Goal: Task Accomplishment & Management: Manage account settings

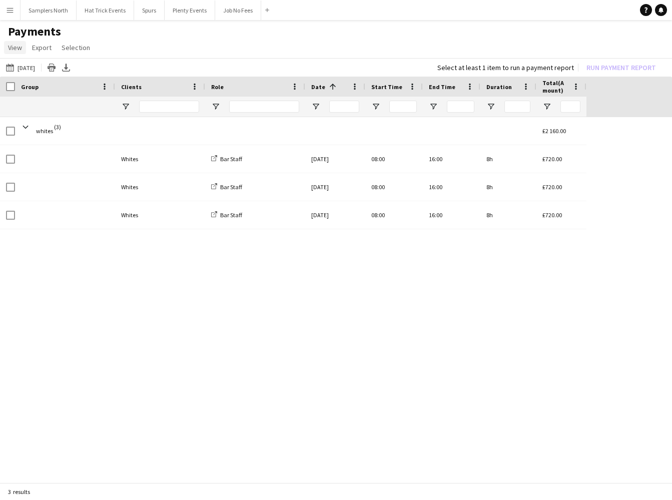
click at [13, 49] on span "View" at bounding box center [15, 47] width 14 height 9
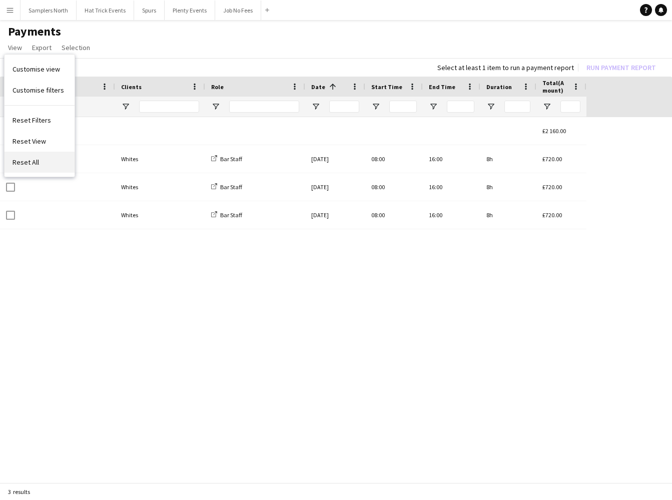
click at [33, 161] on span "Reset All" at bounding box center [26, 162] width 27 height 9
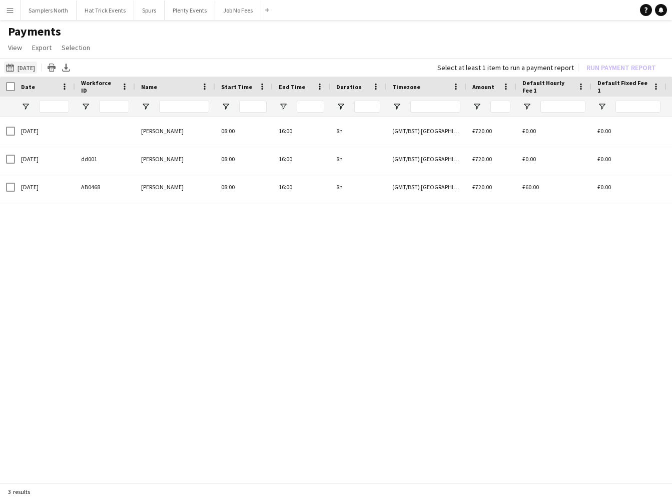
click at [35, 68] on button "30-07-2025 30-07-2025" at bounding box center [20, 68] width 33 height 12
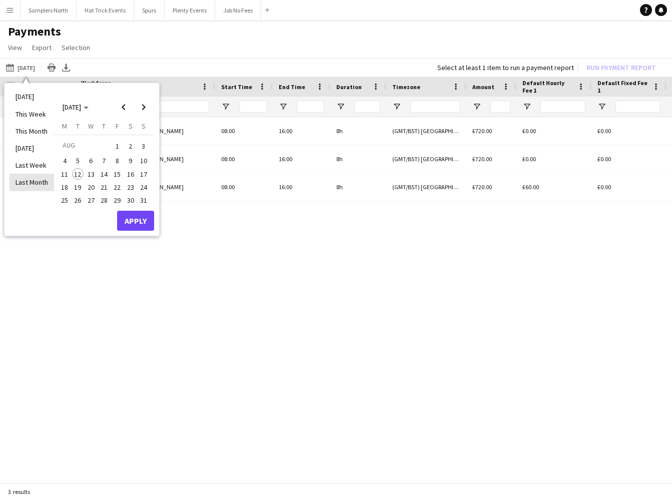
click at [33, 180] on li "Last Month" at bounding box center [32, 182] width 45 height 17
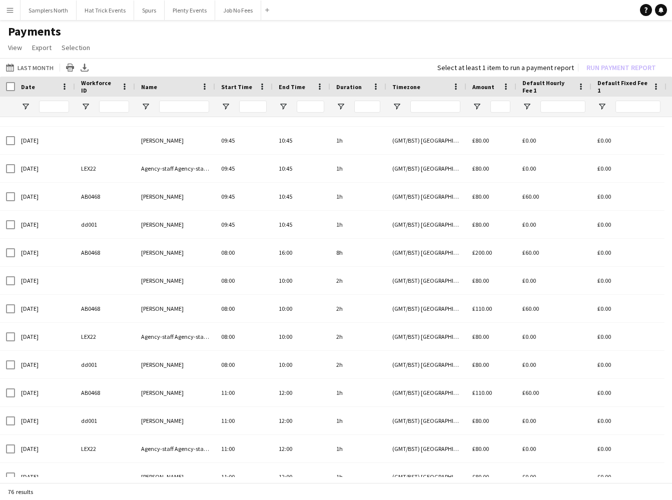
scroll to position [1535, 0]
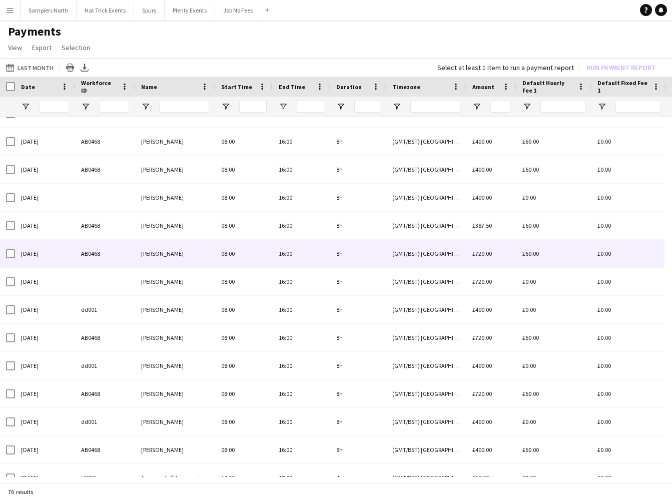
click at [54, 257] on div "12-07-2025" at bounding box center [45, 254] width 60 height 28
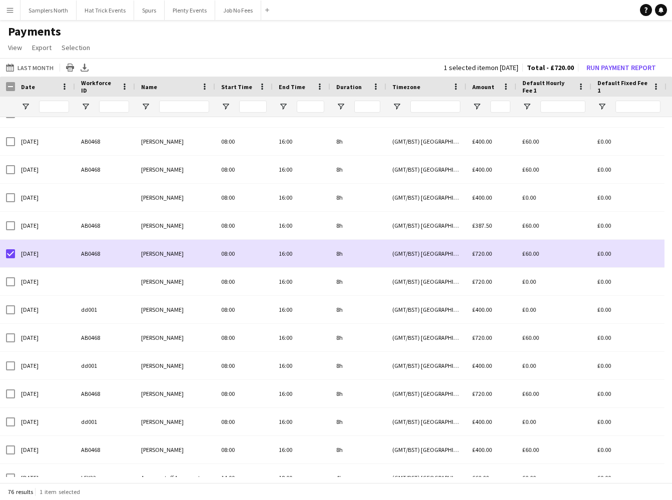
click at [8, 11] on app-icon "Menu" at bounding box center [10, 10] width 8 height 8
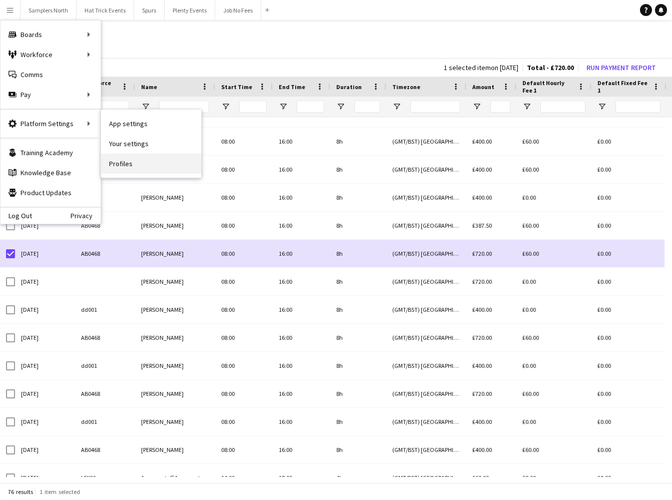
click at [118, 164] on link "Profiles" at bounding box center [151, 164] width 100 height 20
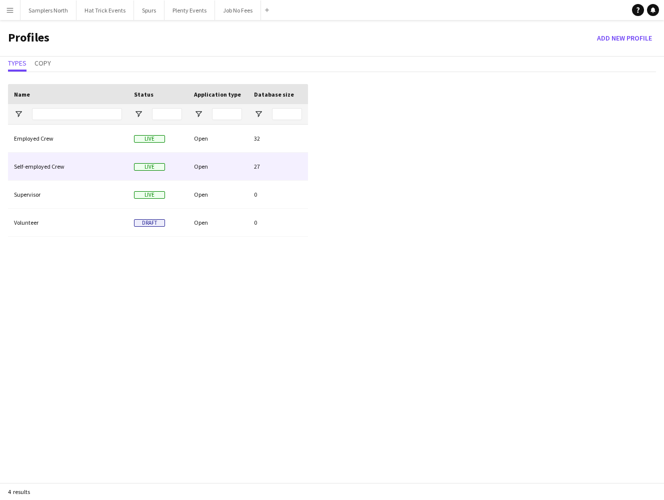
click at [227, 168] on div "Open" at bounding box center [218, 167] width 60 height 28
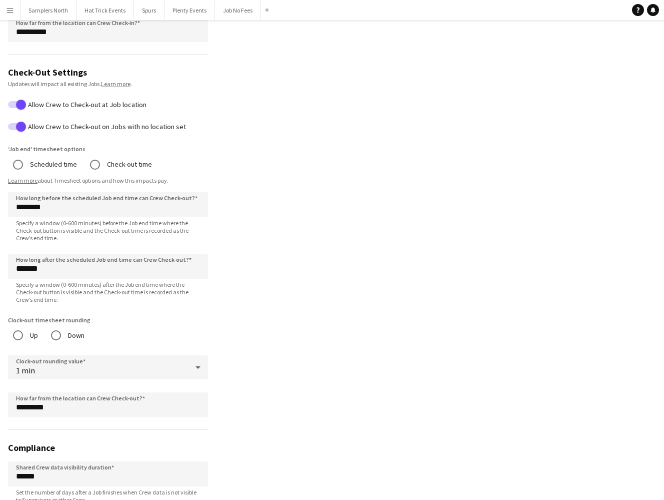
scroll to position [775, 0]
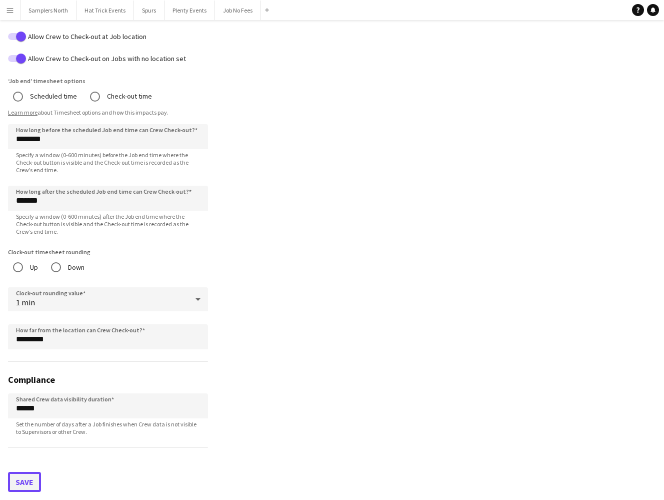
click at [30, 482] on button "Save" at bounding box center [24, 482] width 33 height 20
click at [12, 13] on app-icon "Menu" at bounding box center [10, 10] width 8 height 8
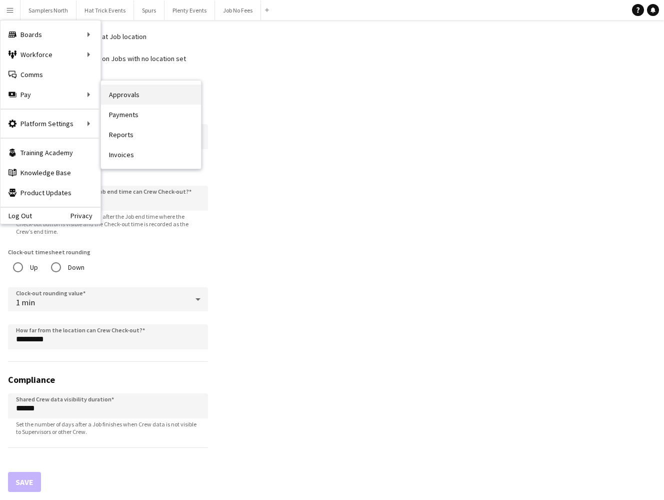
click at [128, 98] on link "Approvals" at bounding box center [151, 95] width 100 height 20
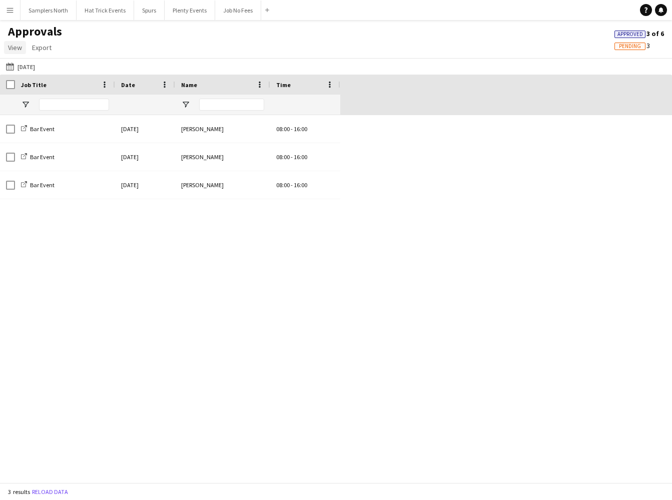
click at [20, 46] on span "View" at bounding box center [15, 47] width 14 height 9
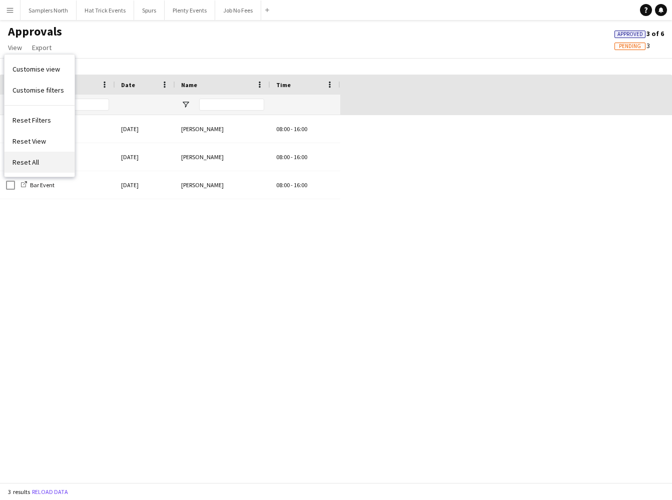
click at [30, 164] on span "Reset All" at bounding box center [26, 162] width 27 height 9
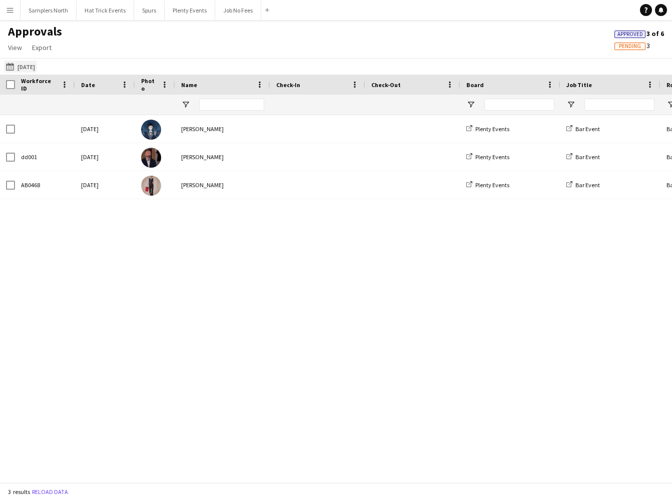
click at [33, 66] on button "[DATE] [DATE]" at bounding box center [20, 67] width 33 height 12
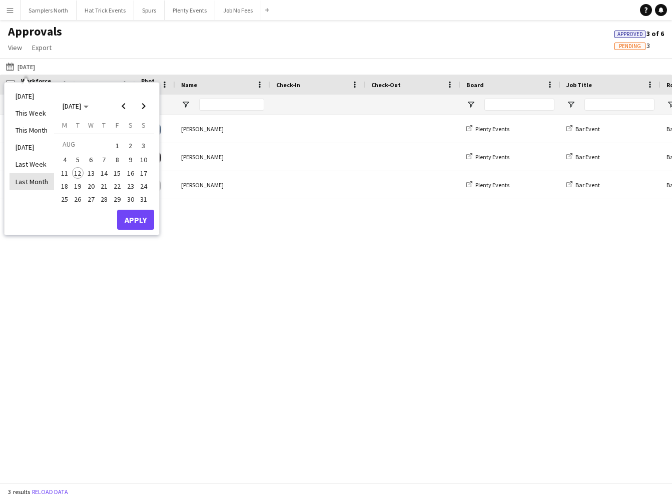
click at [41, 179] on li "Last Month" at bounding box center [32, 181] width 45 height 17
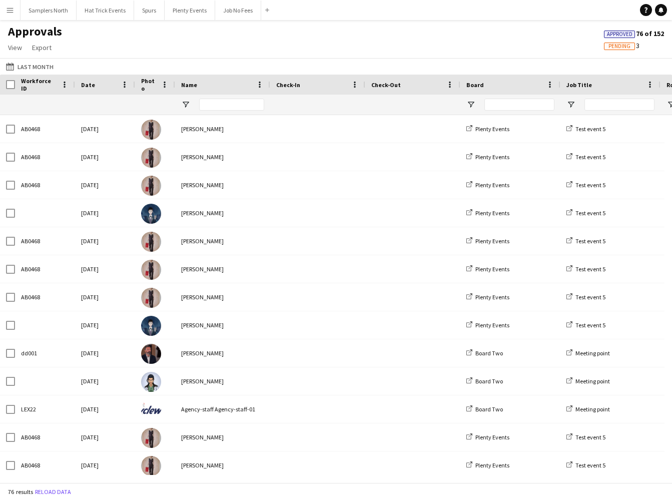
click at [618, 45] on span "Pending" at bounding box center [619, 46] width 22 height 7
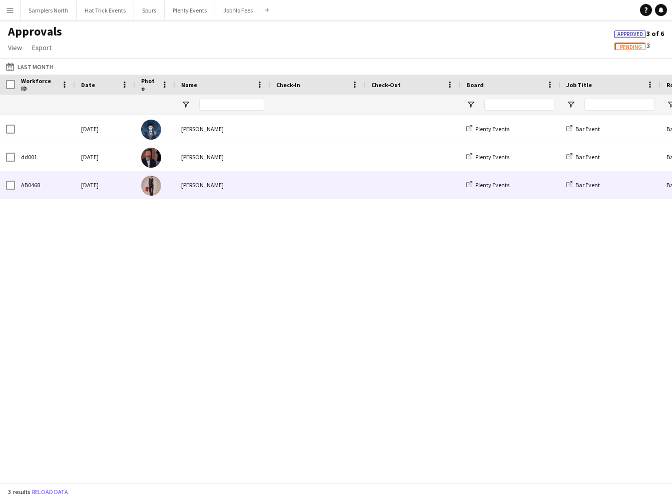
click at [258, 191] on div "[PERSON_NAME]" at bounding box center [222, 185] width 95 height 28
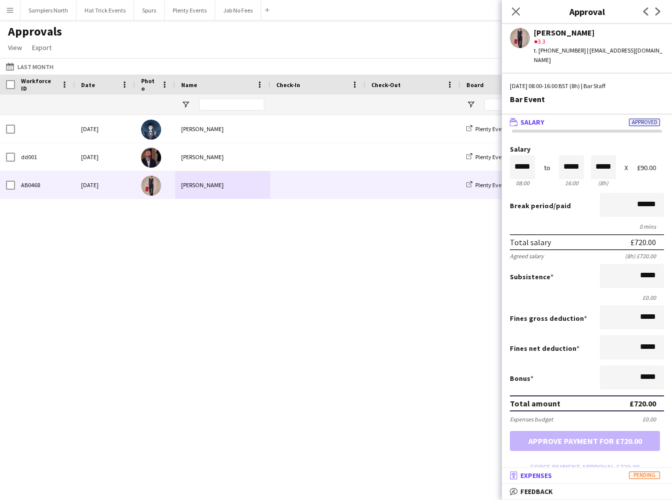
click at [607, 475] on mat-panel-title "receipt Expenses Pending" at bounding box center [585, 475] width 166 height 9
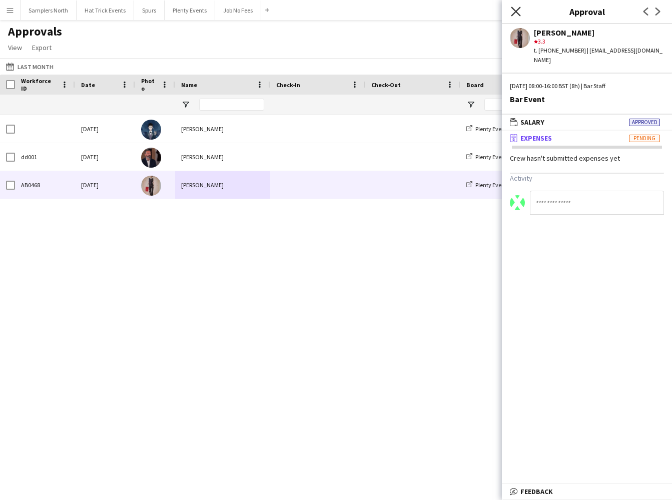
click at [516, 12] on icon at bounding box center [516, 12] width 10 height 10
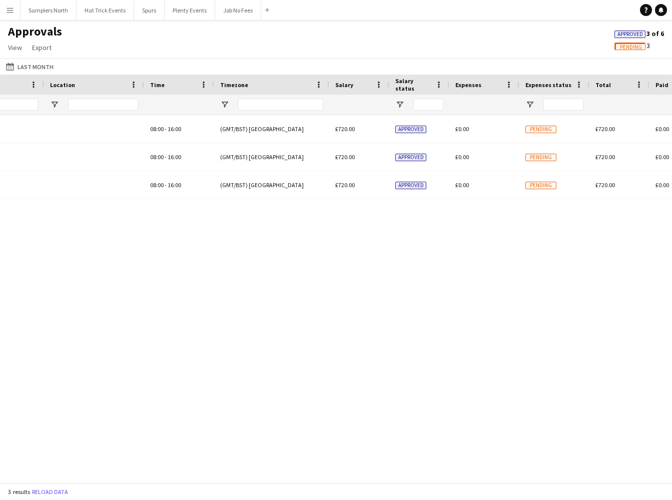
scroll to position [0, 785]
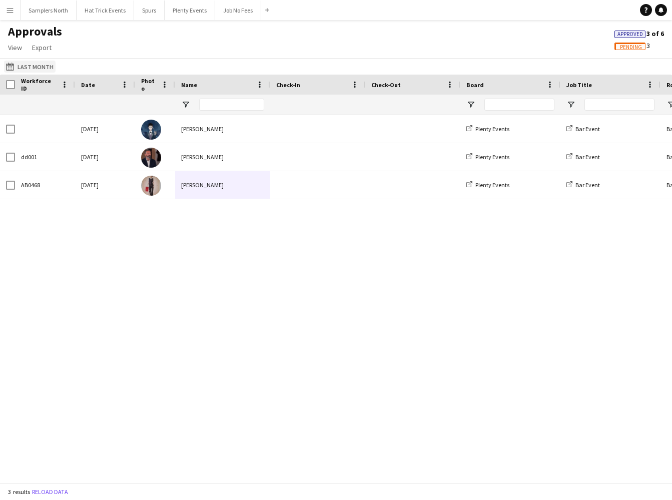
click at [29, 65] on button "30-07-2025 Last Month" at bounding box center [30, 67] width 52 height 12
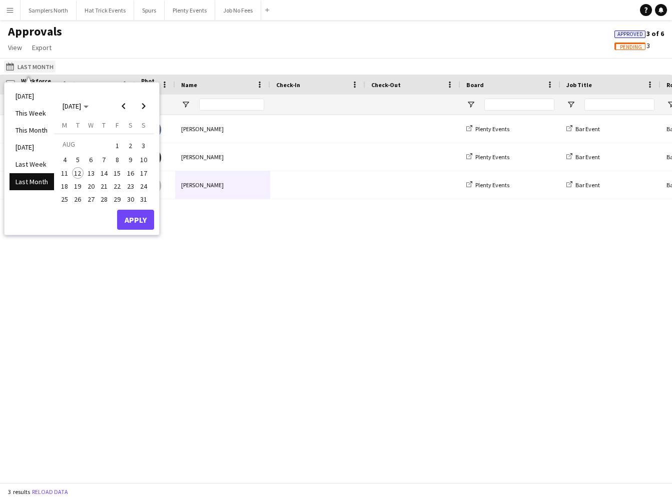
click at [29, 65] on button "30-07-2025 Last Month" at bounding box center [30, 67] width 52 height 12
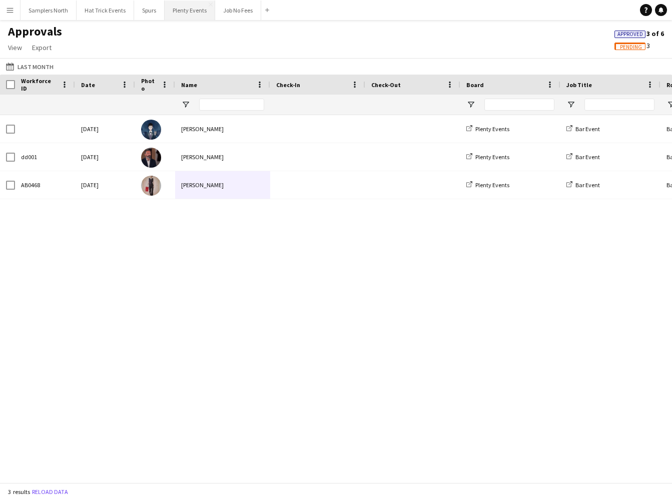
click at [195, 11] on button "Plenty Events Close" at bounding box center [190, 11] width 51 height 20
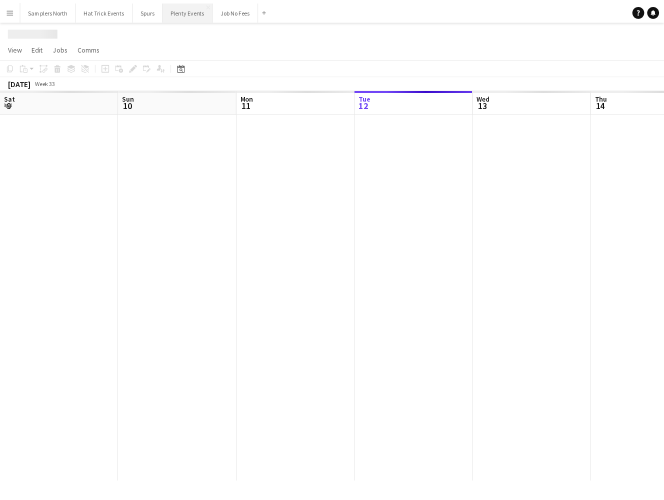
scroll to position [0, 239]
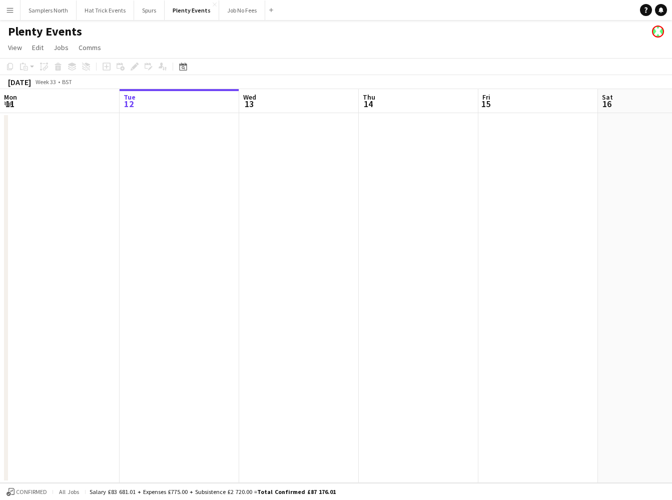
click at [195, 140] on app-date-cell at bounding box center [180, 298] width 120 height 370
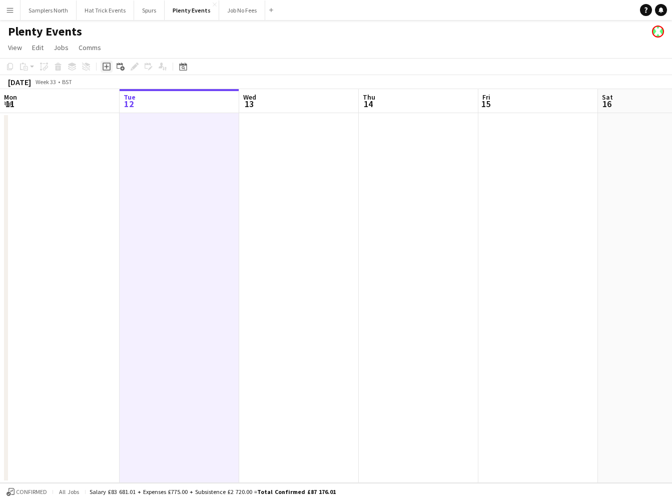
click at [109, 66] on icon "Add job" at bounding box center [107, 67] width 8 height 8
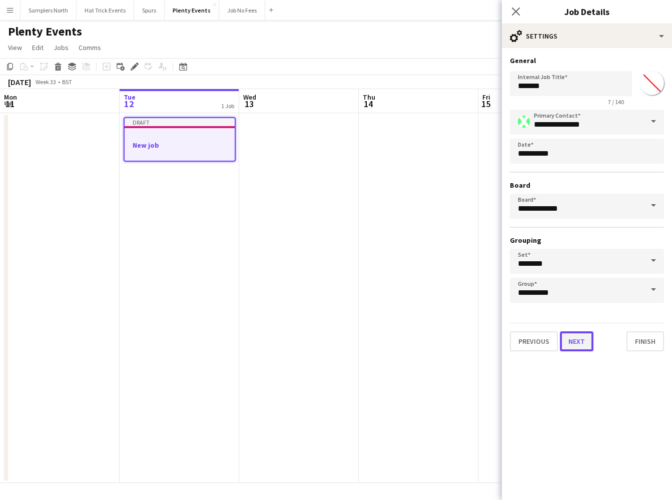
click at [578, 341] on button "Next" at bounding box center [577, 341] width 34 height 20
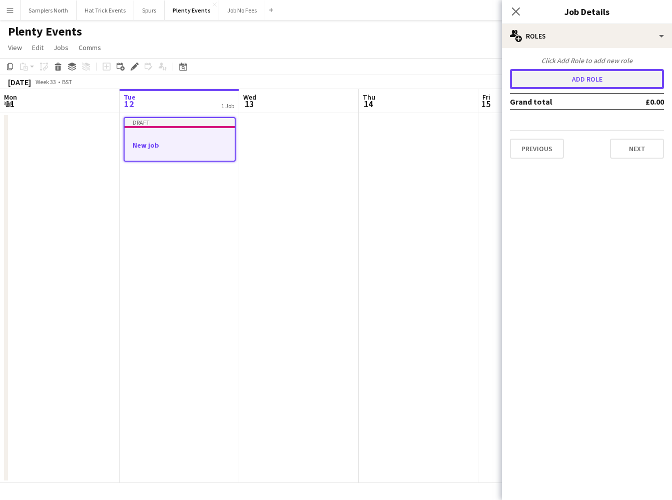
click at [605, 83] on button "Add role" at bounding box center [587, 79] width 154 height 20
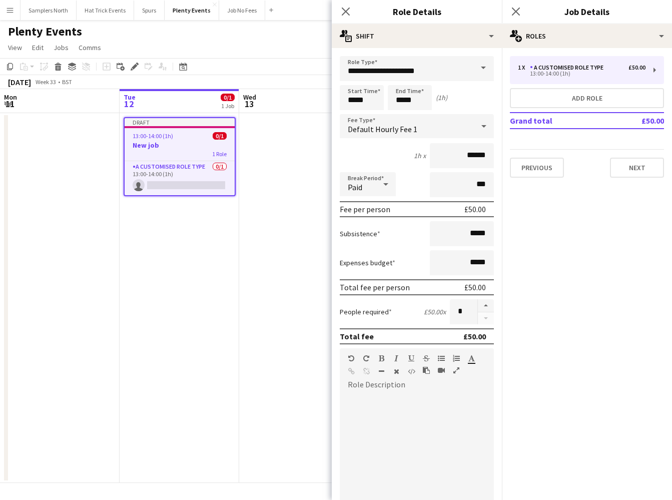
click at [477, 70] on span at bounding box center [483, 68] width 21 height 24
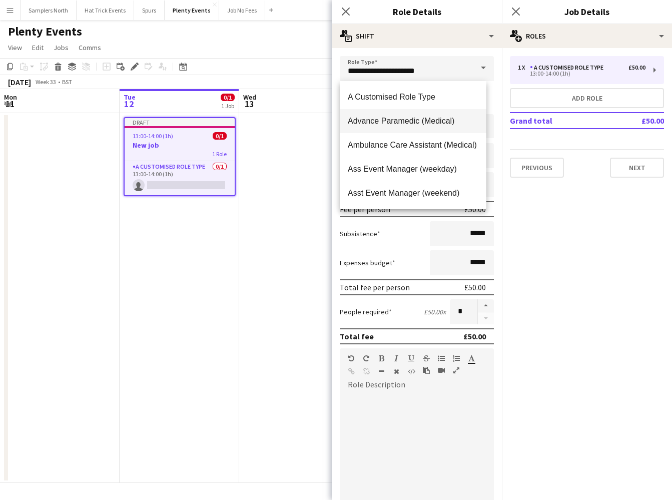
click at [434, 124] on span "Advance Paramedic (Medical)" at bounding box center [413, 121] width 131 height 10
type input "**********"
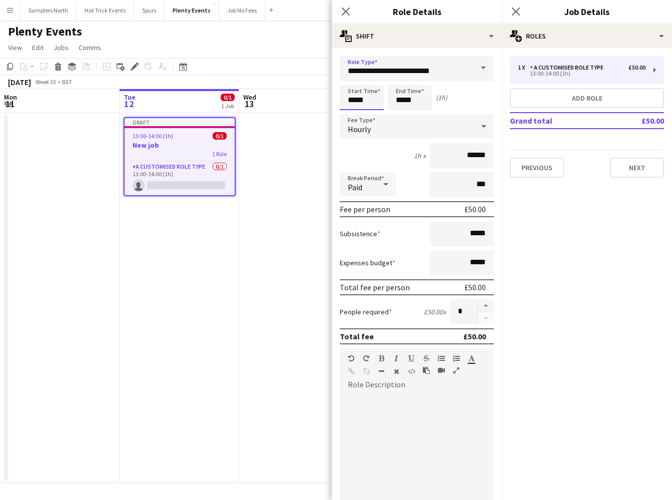
click at [352, 98] on input "*****" at bounding box center [362, 97] width 44 height 25
click at [352, 114] on div at bounding box center [352, 115] width 20 height 10
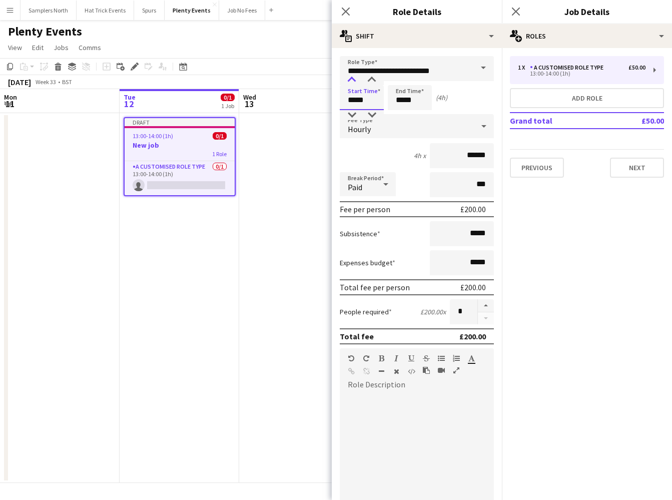
click at [354, 78] on div at bounding box center [352, 80] width 20 height 10
type input "*****"
click at [354, 78] on div at bounding box center [352, 80] width 20 height 10
click at [399, 100] on input "*****" at bounding box center [410, 97] width 44 height 25
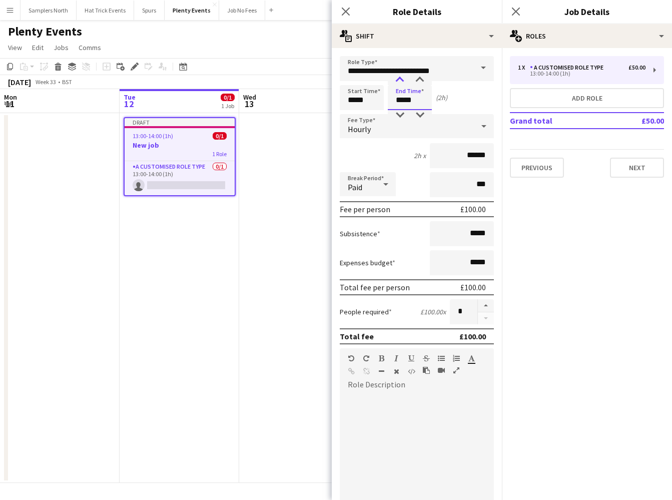
click at [400, 75] on div at bounding box center [400, 80] width 20 height 10
click at [400, 115] on div at bounding box center [400, 115] width 20 height 10
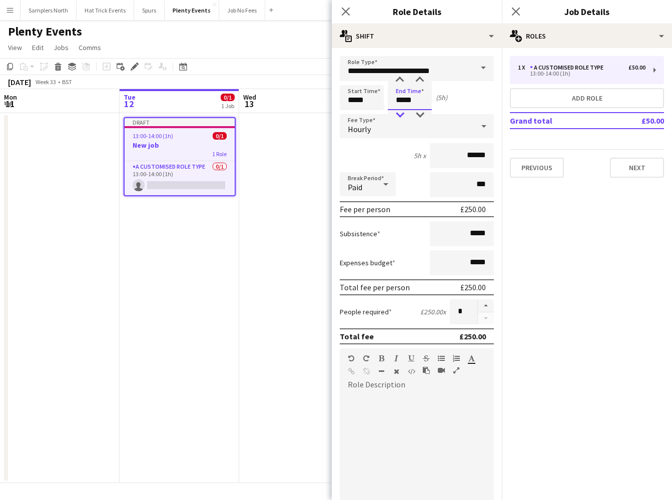
click at [400, 115] on div at bounding box center [400, 115] width 20 height 10
click at [400, 114] on div at bounding box center [400, 115] width 20 height 10
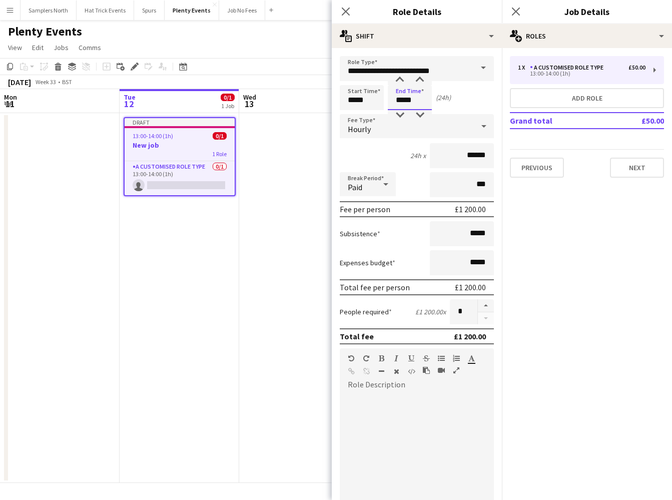
click at [407, 100] on input "*****" at bounding box center [410, 97] width 44 height 25
click at [421, 80] on div at bounding box center [420, 80] width 20 height 10
type input "*****"
click at [421, 80] on div at bounding box center [420, 80] width 20 height 10
click at [352, 103] on input "*****" at bounding box center [362, 97] width 44 height 25
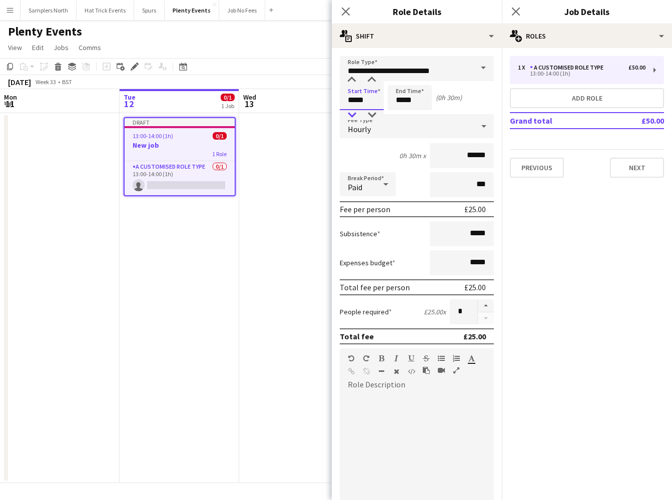
click at [354, 114] on div at bounding box center [352, 115] width 20 height 10
click at [373, 81] on div at bounding box center [372, 80] width 20 height 10
type input "*****"
click at [373, 81] on div at bounding box center [372, 80] width 20 height 10
click at [635, 169] on button "Next" at bounding box center [637, 168] width 54 height 20
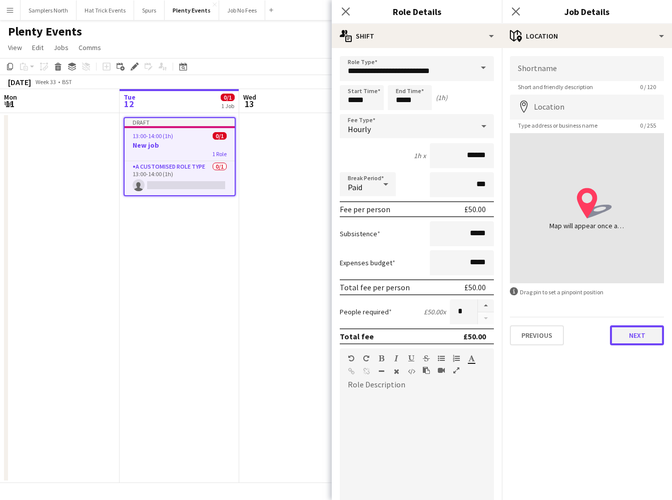
click at [634, 339] on button "Next" at bounding box center [637, 335] width 54 height 20
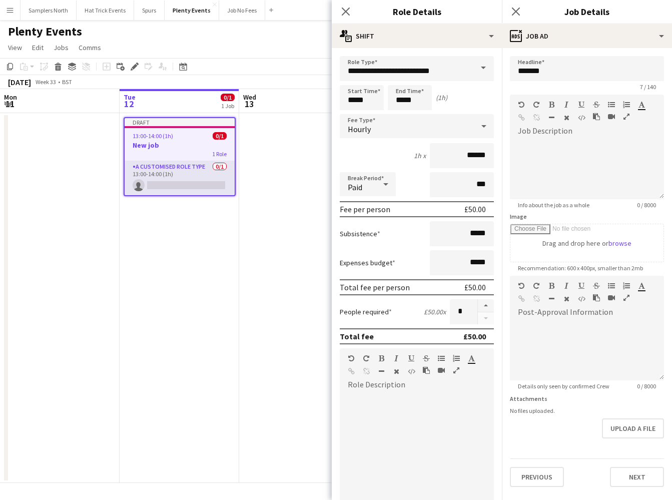
click at [203, 179] on app-card-role "A Customised Role Type 0/1 13:00-14:00 (1h) single-neutral-actions" at bounding box center [180, 178] width 110 height 34
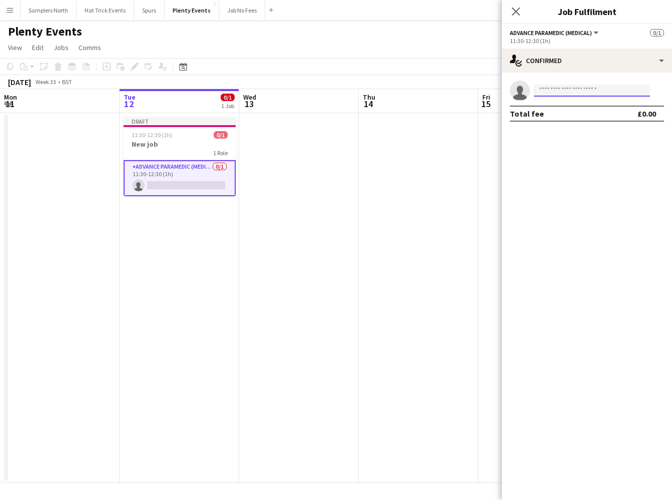
click at [618, 89] on input at bounding box center [592, 91] width 116 height 12
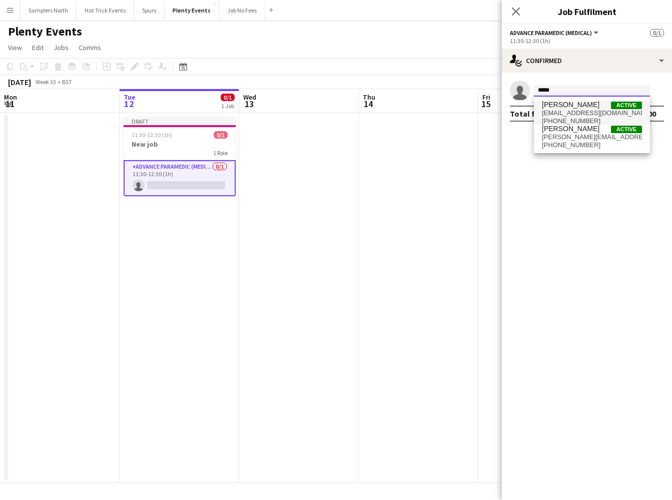
type input "*****"
click at [586, 105] on span "[PERSON_NAME]" at bounding box center [571, 105] width 58 height 9
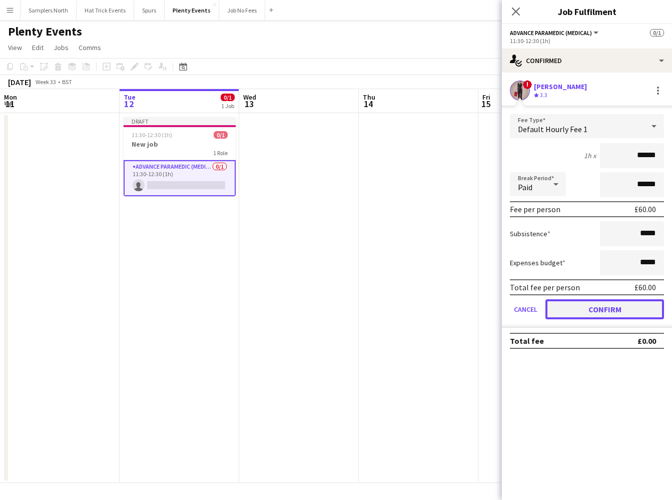
click at [600, 314] on button "Confirm" at bounding box center [604, 309] width 119 height 20
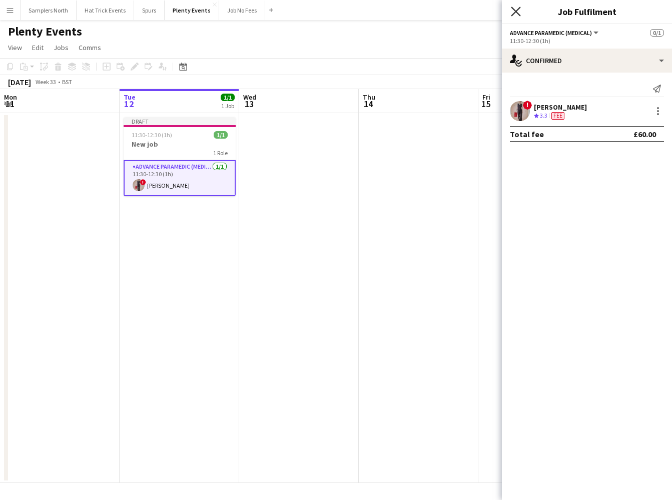
click at [515, 13] on icon "Close pop-in" at bounding box center [516, 12] width 10 height 10
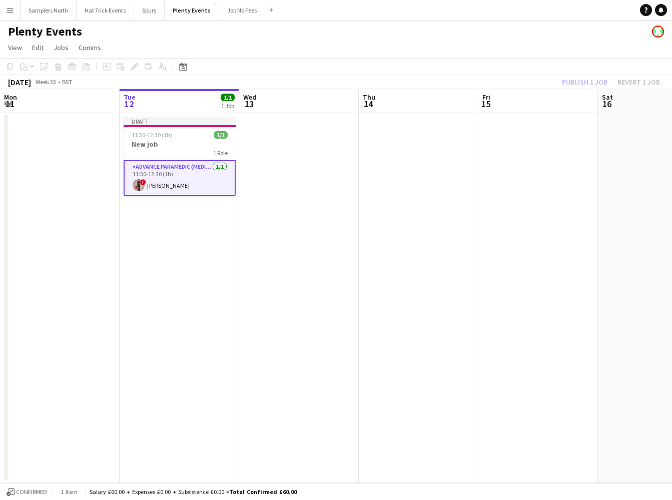
click at [578, 80] on div "Publish 1 job Revert 1 job" at bounding box center [611, 82] width 122 height 13
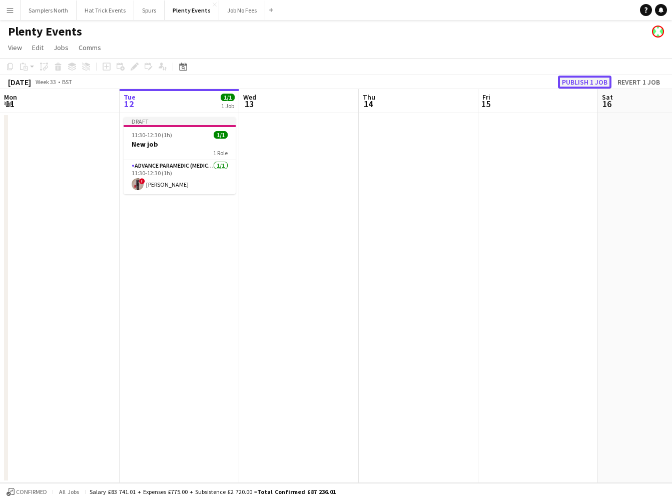
click at [580, 82] on button "Publish 1 job" at bounding box center [585, 82] width 54 height 13
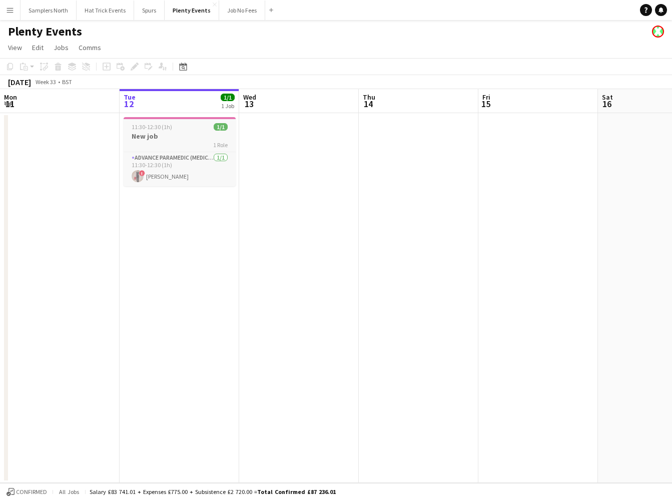
click at [183, 133] on h3 "New job" at bounding box center [180, 136] width 112 height 9
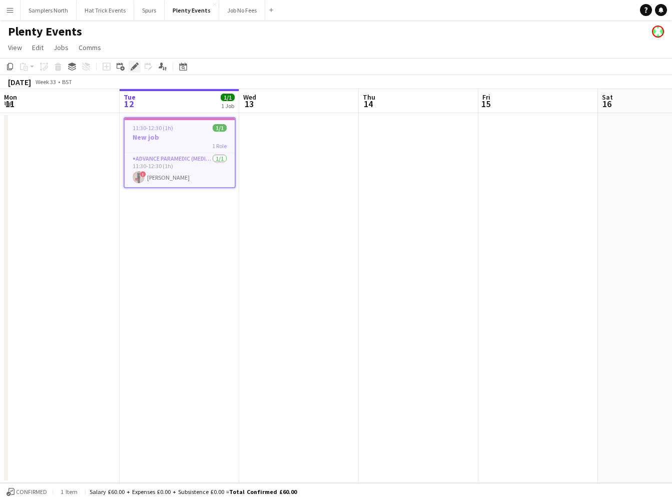
click at [134, 68] on icon at bounding box center [135, 67] width 6 height 6
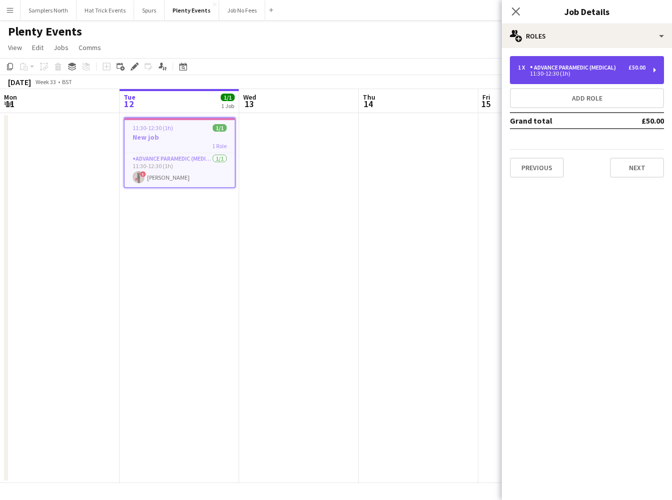
click at [599, 76] on div "1 x Advance Paramedic (Medical) £50.00 11:30-12:30 (1h)" at bounding box center [587, 70] width 154 height 28
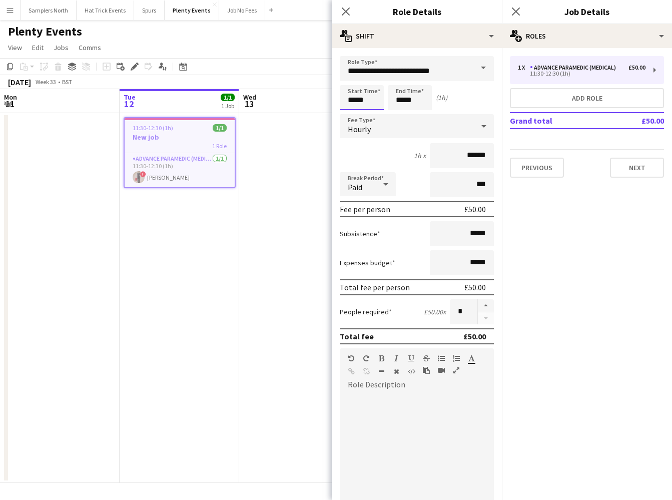
click at [353, 101] on body "Menu Boards Boards Boards All jobs Status Workforce Workforce My Workforce Recr…" at bounding box center [336, 250] width 672 height 500
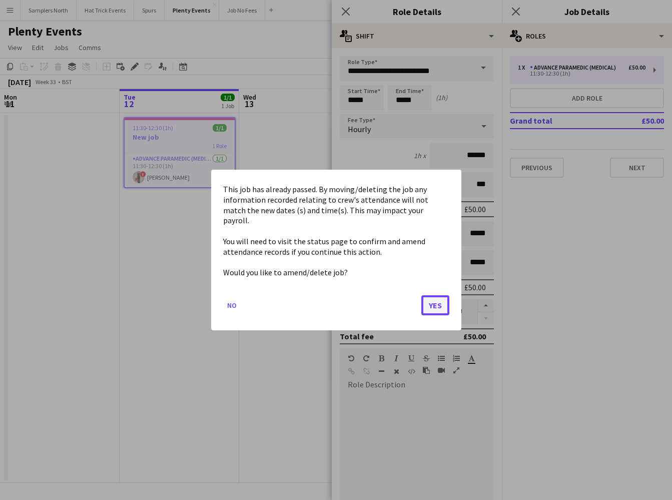
click at [438, 300] on button "Yes" at bounding box center [435, 305] width 28 height 20
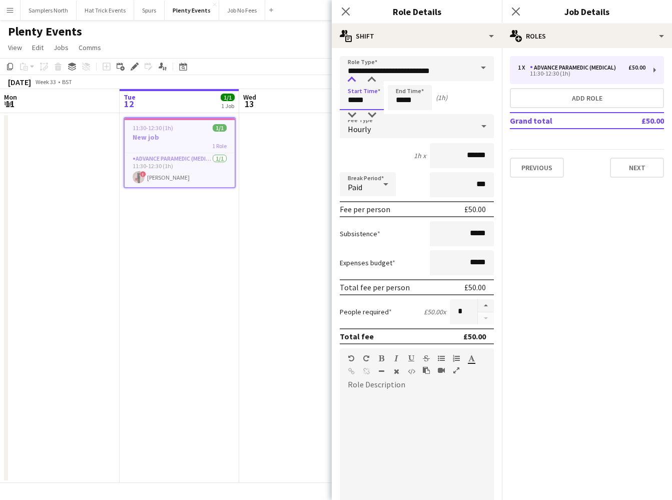
click at [351, 80] on div at bounding box center [352, 80] width 20 height 10
type input "*****"
click at [373, 115] on div at bounding box center [372, 115] width 20 height 10
click at [347, 12] on icon at bounding box center [346, 12] width 10 height 10
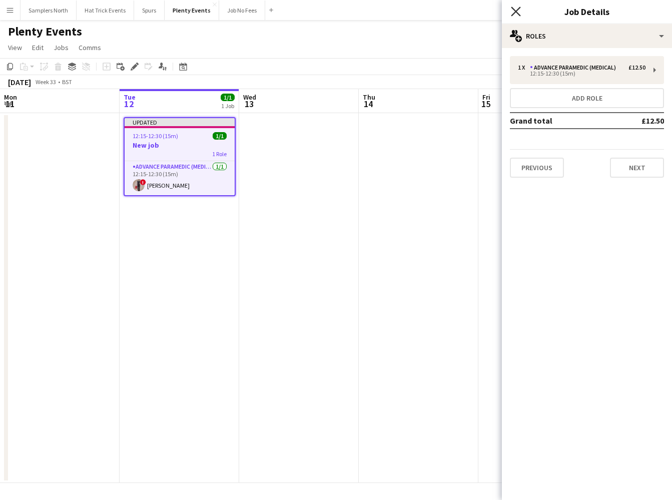
click at [516, 13] on icon "Close pop-in" at bounding box center [516, 12] width 10 height 10
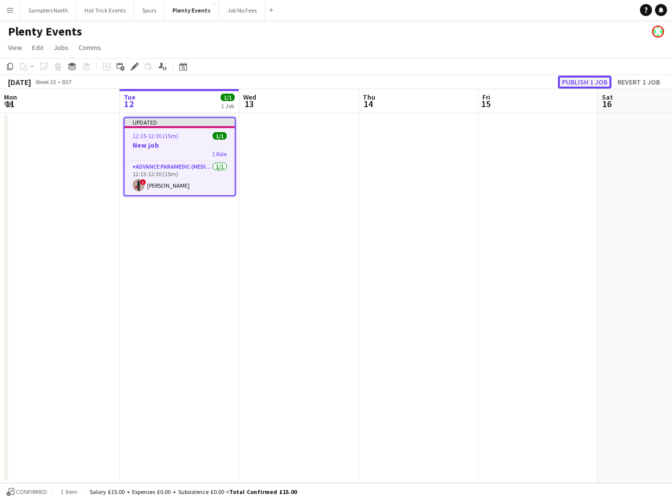
click at [587, 81] on button "Publish 1 job" at bounding box center [585, 82] width 54 height 13
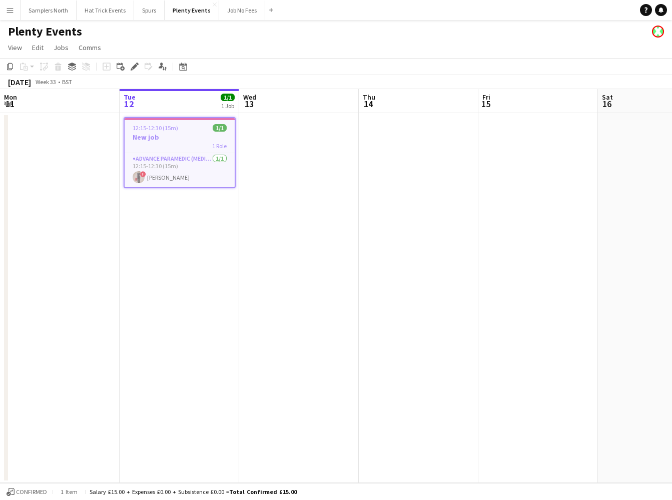
click at [11, 12] on app-icon "Menu" at bounding box center [10, 10] width 8 height 8
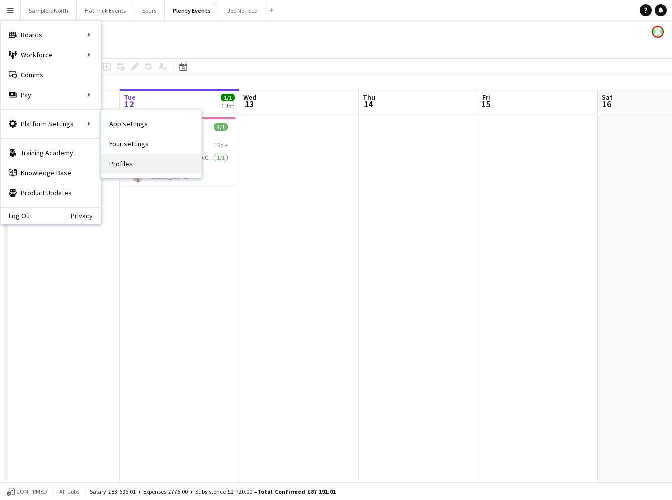
click at [115, 164] on link "Profiles" at bounding box center [151, 164] width 100 height 20
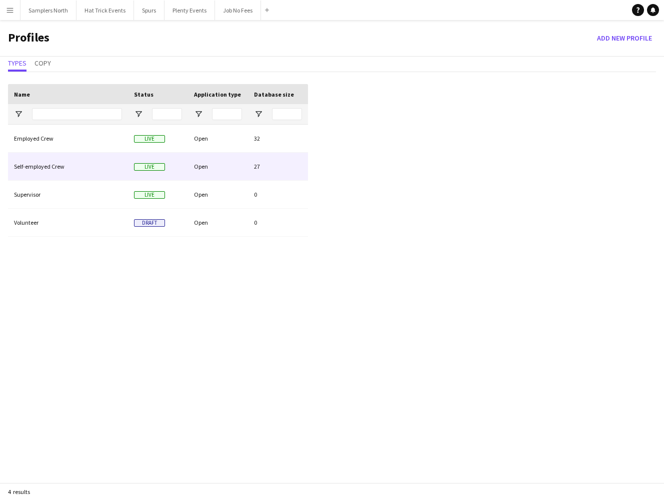
click at [217, 169] on div "Open" at bounding box center [218, 167] width 60 height 28
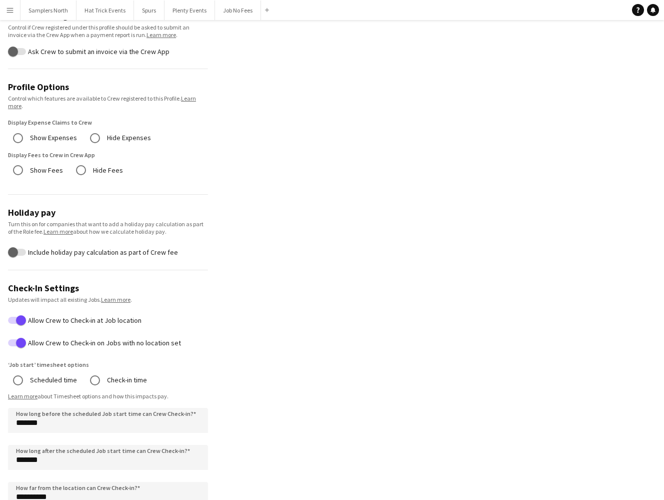
scroll to position [292, 0]
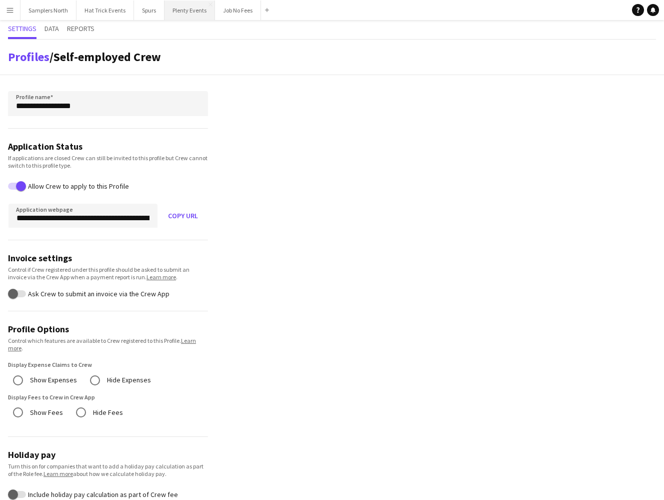
click at [186, 9] on button "Plenty Events Close" at bounding box center [190, 11] width 51 height 20
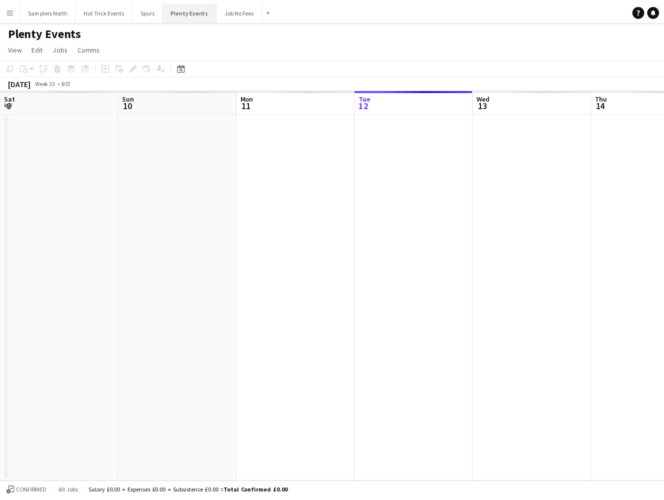
scroll to position [0, 239]
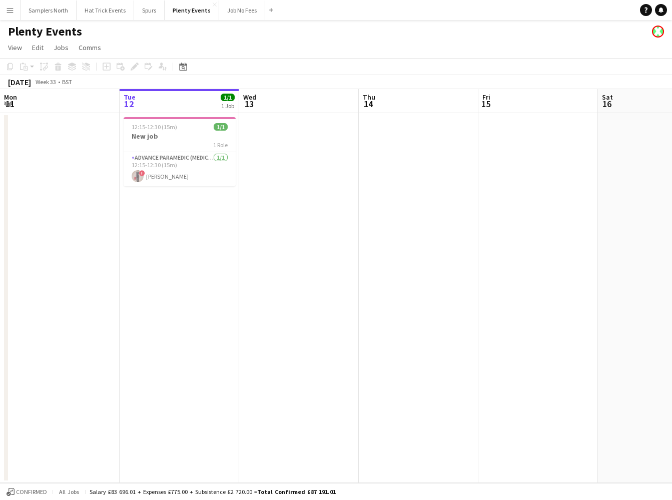
click at [302, 166] on app-date-cell at bounding box center [299, 298] width 120 height 370
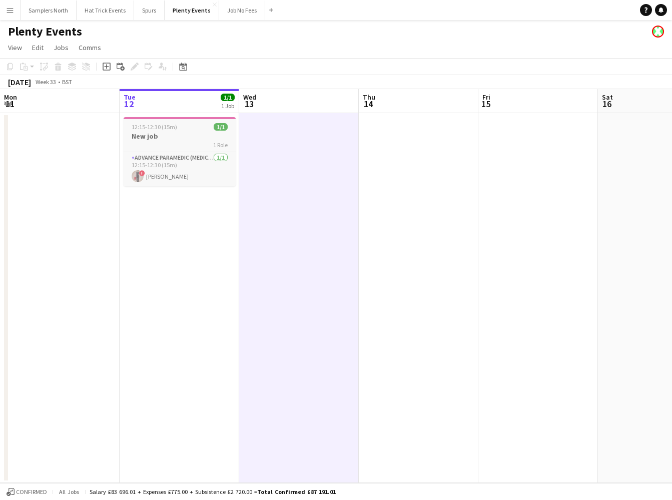
click at [184, 138] on h3 "New job" at bounding box center [180, 136] width 112 height 9
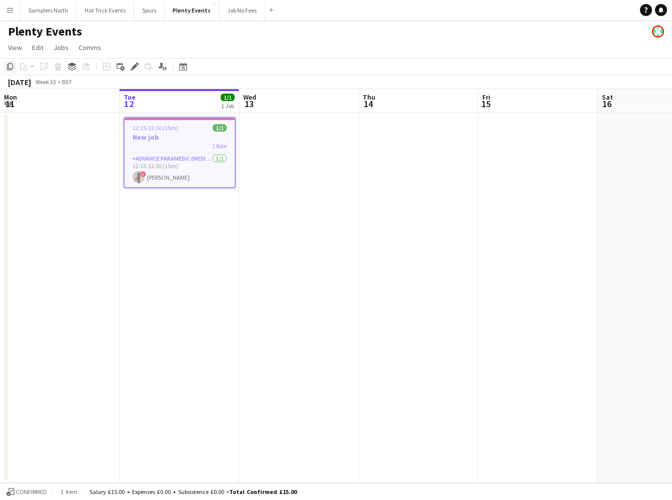
click at [7, 66] on icon "Copy" at bounding box center [10, 67] width 8 height 8
click at [270, 145] on app-date-cell at bounding box center [299, 298] width 120 height 370
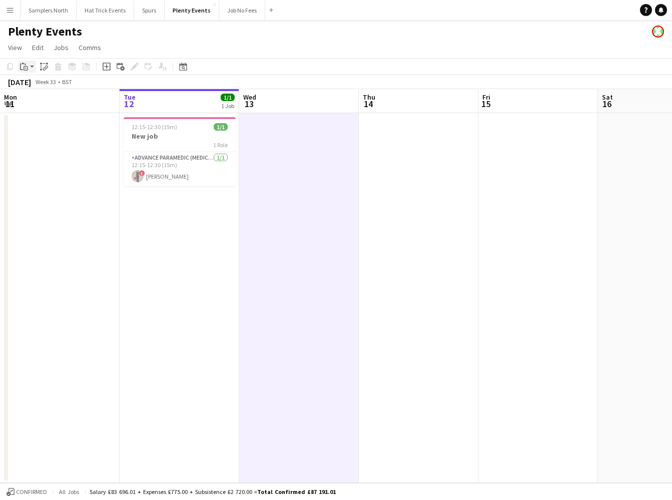
click at [30, 68] on app-action-btn "Paste" at bounding box center [27, 67] width 18 height 12
click at [41, 100] on link "Paste with crew Command Shift V" at bounding box center [66, 102] width 79 height 9
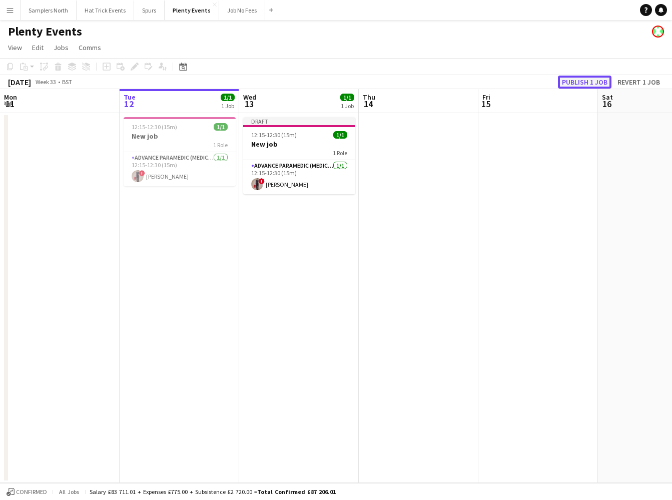
click at [586, 84] on button "Publish 1 job" at bounding box center [585, 82] width 54 height 13
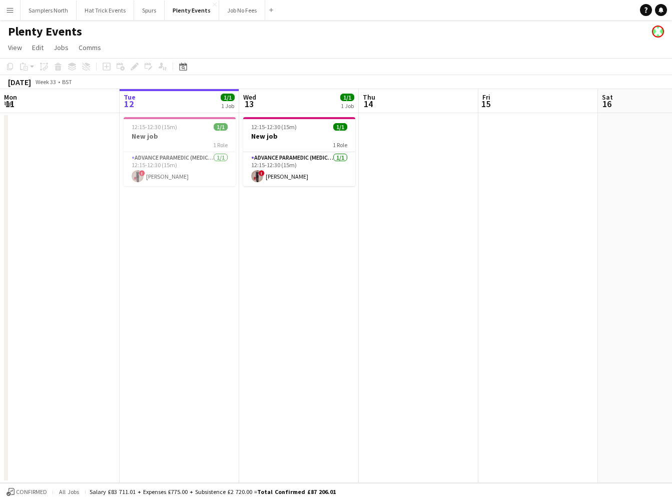
click at [12, 13] on app-icon "Menu" at bounding box center [10, 10] width 8 height 8
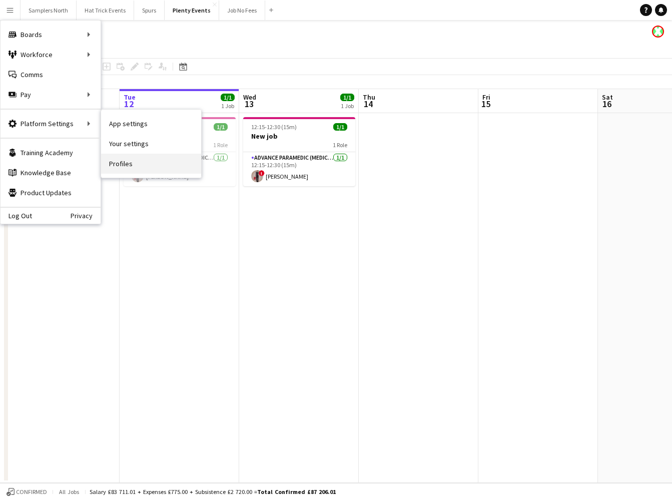
click at [124, 164] on link "Profiles" at bounding box center [151, 164] width 100 height 20
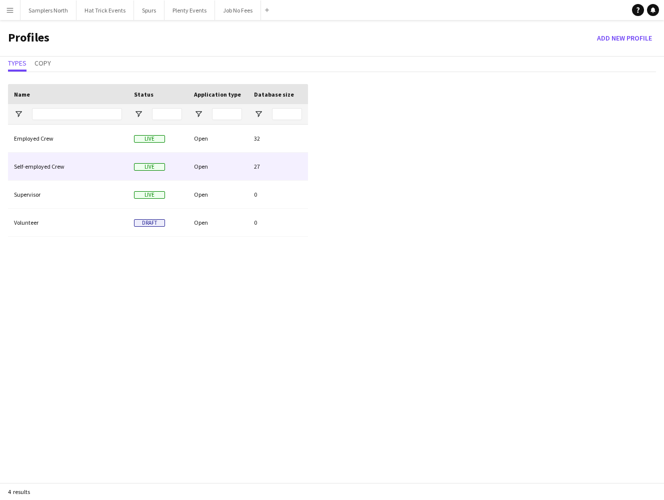
click at [222, 166] on div "Open" at bounding box center [218, 167] width 60 height 28
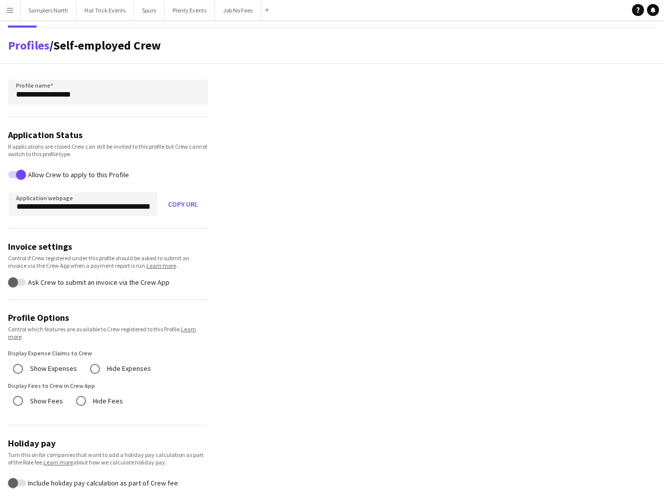
scroll to position [20, 0]
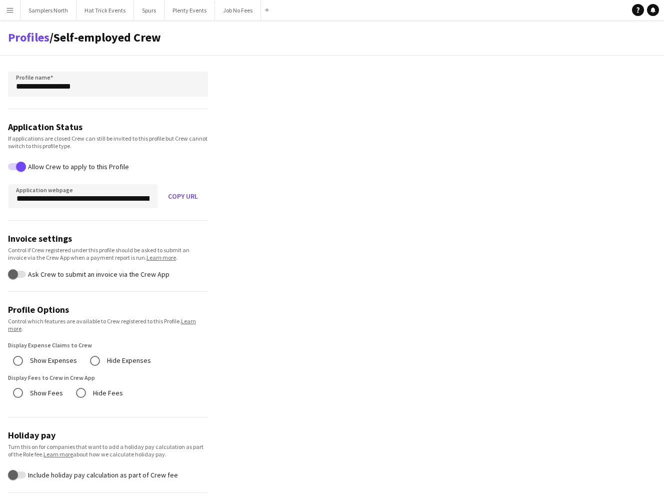
click at [9, 11] on app-icon "Menu" at bounding box center [10, 10] width 8 height 8
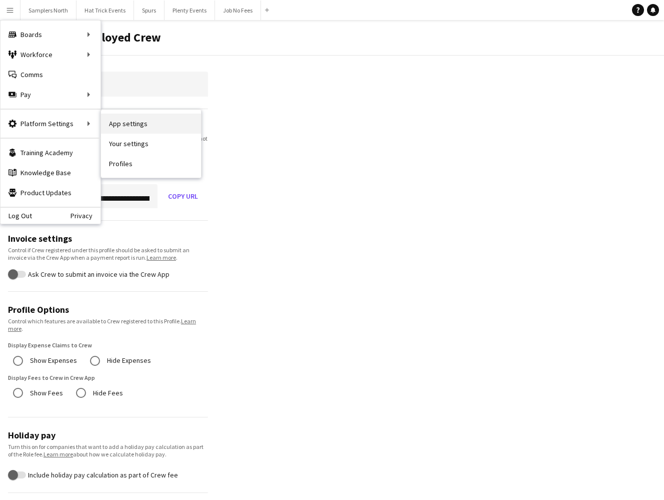
click at [133, 122] on link "App settings" at bounding box center [151, 124] width 100 height 20
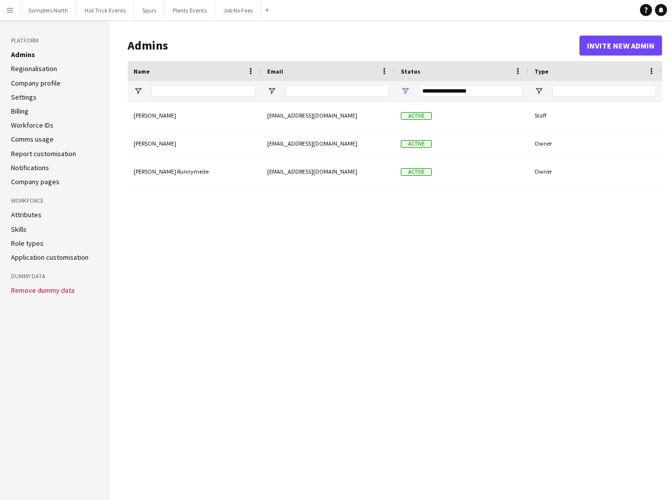
click at [31, 100] on link "Settings" at bounding box center [24, 97] width 26 height 9
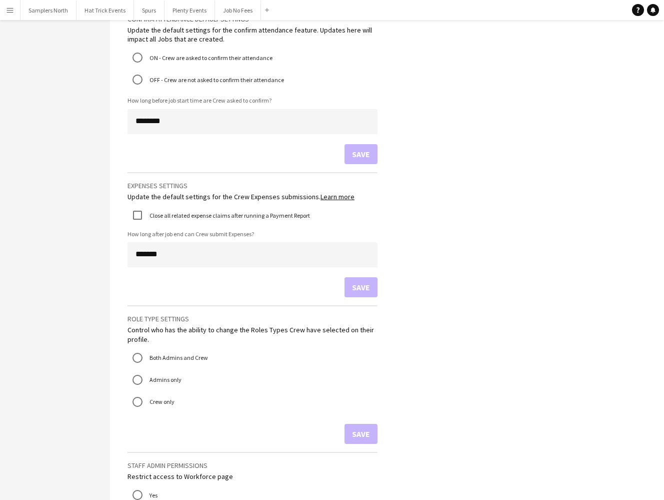
scroll to position [763, 0]
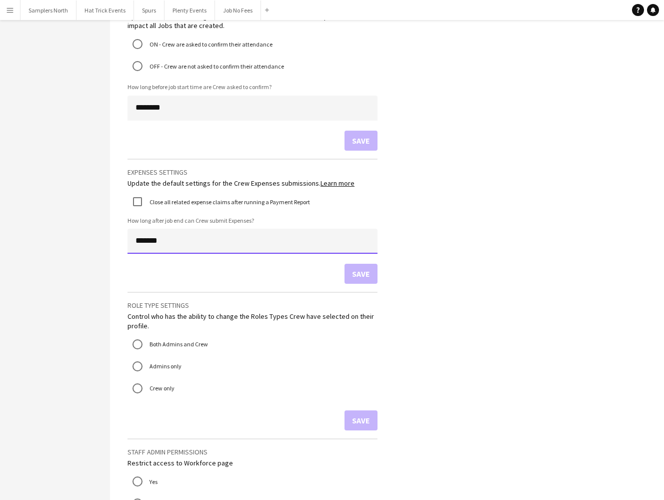
click at [139, 243] on input "*******" at bounding box center [253, 241] width 250 height 25
click at [358, 272] on button "Save" at bounding box center [361, 274] width 33 height 20
drag, startPoint x: 135, startPoint y: 242, endPoint x: 143, endPoint y: 243, distance: 8.0
click at [143, 243] on input "*******" at bounding box center [253, 241] width 250 height 25
type input "*******"
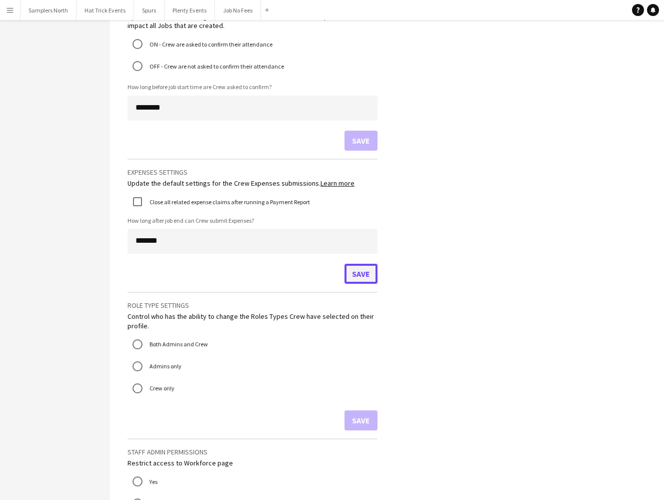
click at [362, 276] on button "Save" at bounding box center [361, 274] width 33 height 20
click at [14, 13] on app-icon "Menu" at bounding box center [10, 10] width 8 height 8
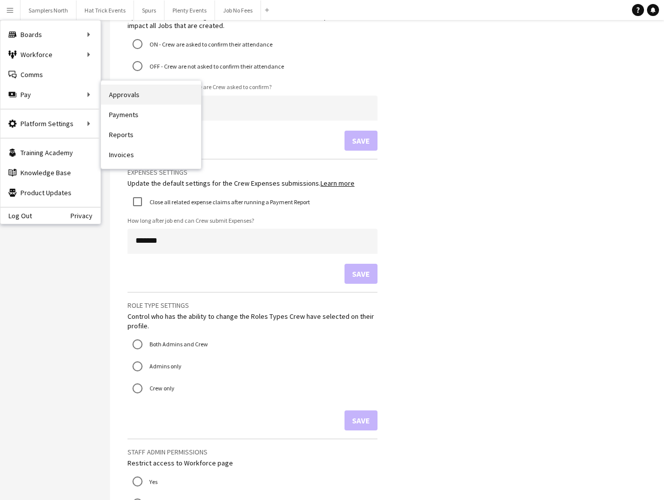
click at [125, 96] on link "Approvals" at bounding box center [151, 95] width 100 height 20
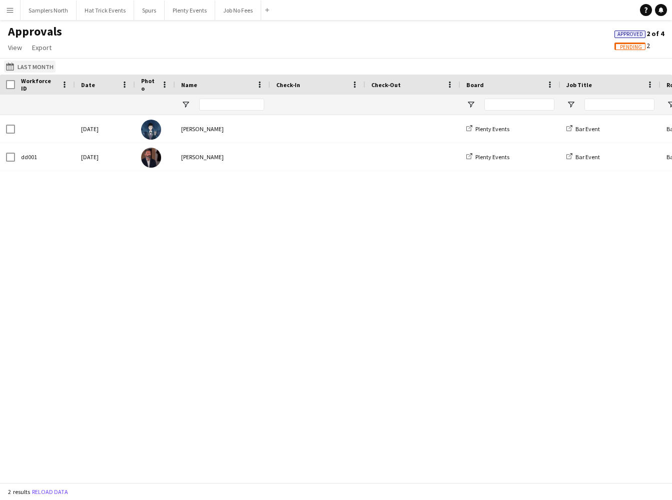
click at [36, 69] on button "Last Month Last Month" at bounding box center [30, 67] width 52 height 12
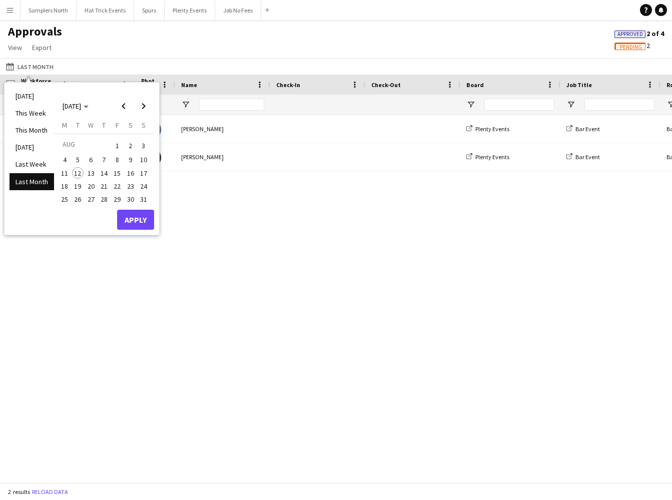
click at [132, 201] on span "30" at bounding box center [131, 199] width 12 height 12
click at [135, 221] on button "Apply" at bounding box center [135, 220] width 37 height 20
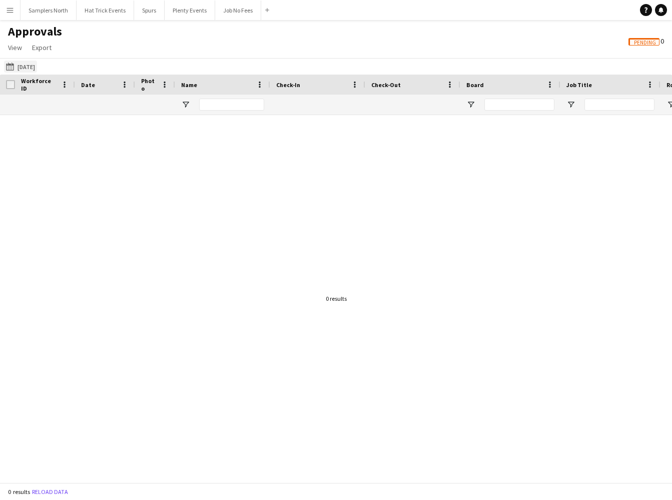
click at [35, 67] on button "Last Month [DATE]" at bounding box center [20, 67] width 33 height 12
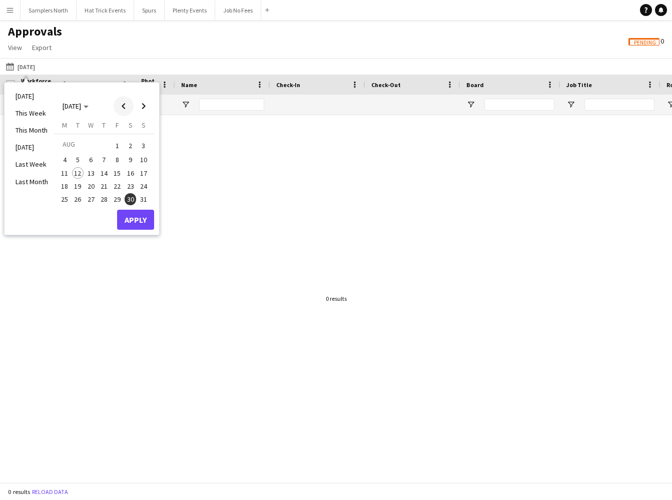
click at [127, 107] on span "Previous month" at bounding box center [124, 106] width 20 height 20
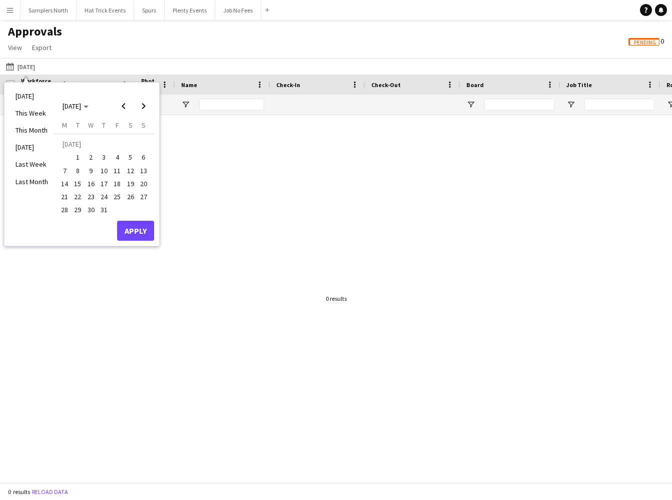
click at [90, 211] on span "30" at bounding box center [91, 210] width 12 height 12
click at [140, 230] on button "Apply" at bounding box center [135, 231] width 37 height 20
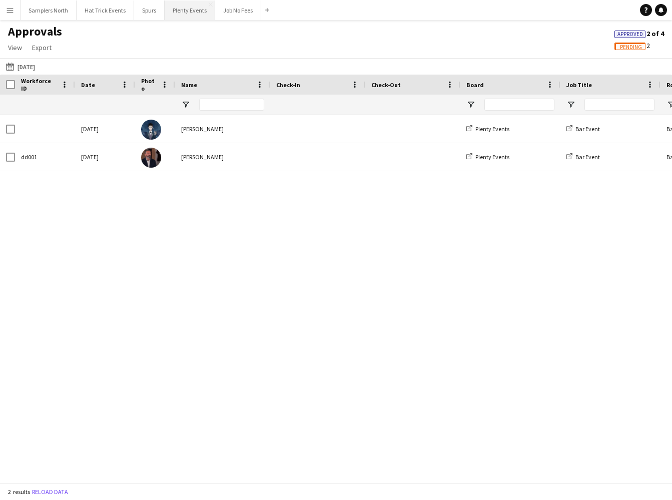
click at [180, 12] on button "Plenty Events Close" at bounding box center [190, 11] width 51 height 20
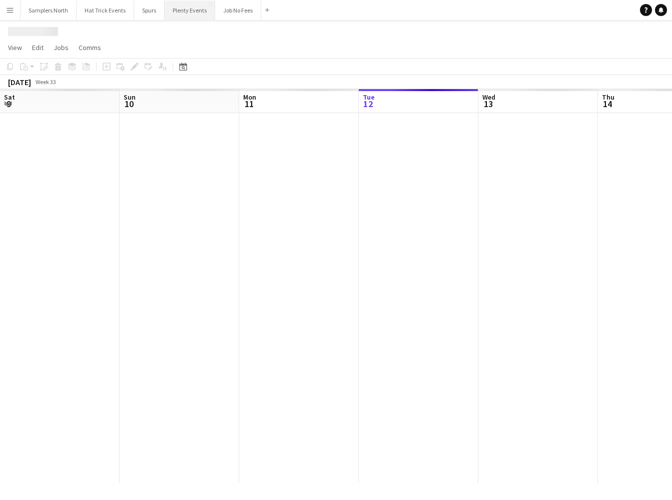
scroll to position [0, 239]
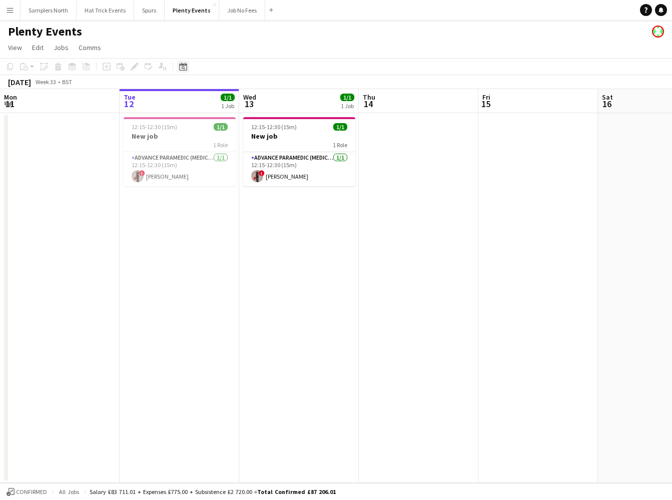
click at [183, 68] on icon "Date picker" at bounding box center [183, 67] width 8 height 8
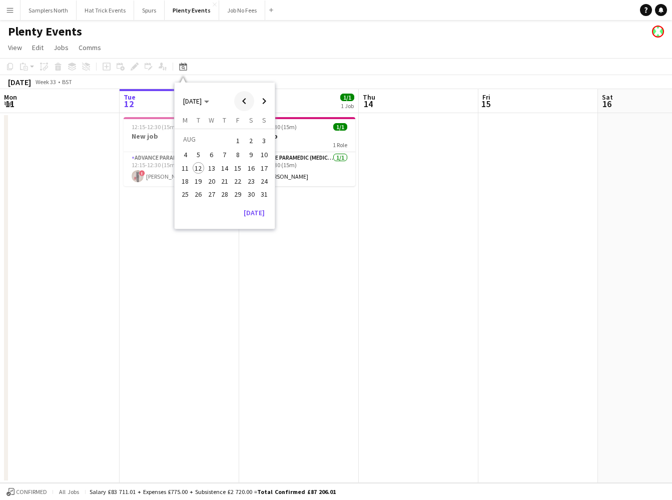
click at [246, 101] on span "Previous month" at bounding box center [244, 101] width 20 height 20
click at [214, 204] on span "30" at bounding box center [212, 205] width 12 height 12
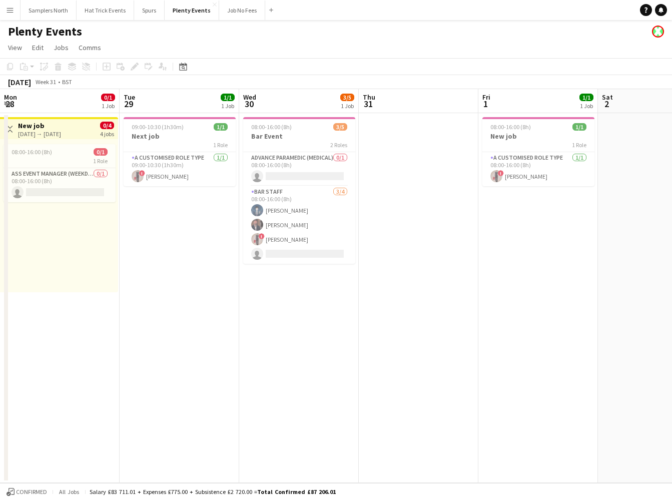
scroll to position [0, 344]
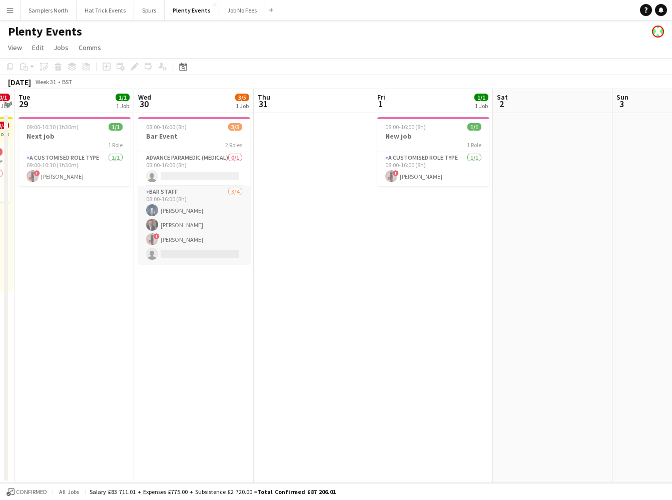
click at [206, 226] on app-card-role "Bar Staff 3/4 08:00-16:00 (8h) Oswald Cobblepot Andrew Allison ! Diana Priceles…" at bounding box center [194, 225] width 112 height 78
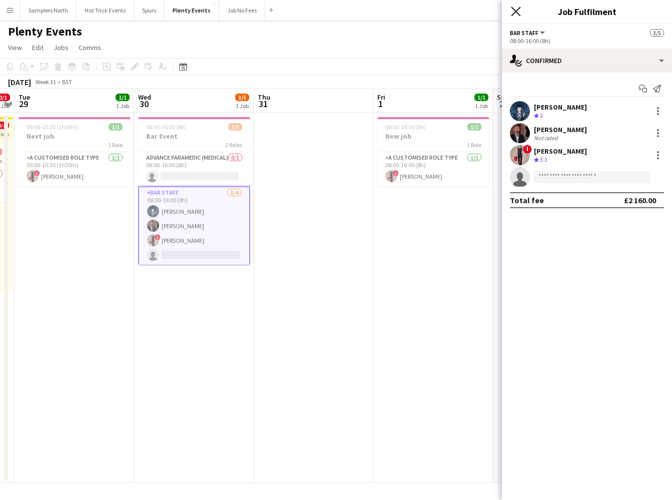
click at [517, 14] on icon "Close pop-in" at bounding box center [516, 12] width 10 height 10
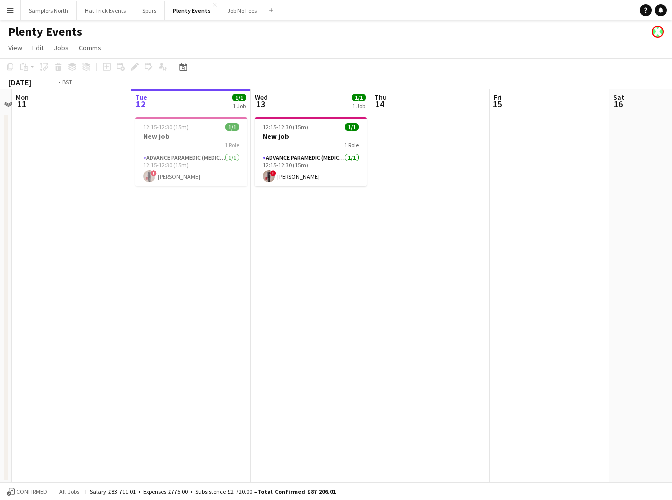
drag, startPoint x: 108, startPoint y: 296, endPoint x: 533, endPoint y: 279, distance: 425.5
click at [508, 276] on app-calendar-viewport "Sat 9 Sun 10 Mon 11 Tue 12 1/1 1 Job Wed 13 1/1 1 Job Thu 14 Fri 15 Sat 16 Sun …" at bounding box center [336, 286] width 672 height 394
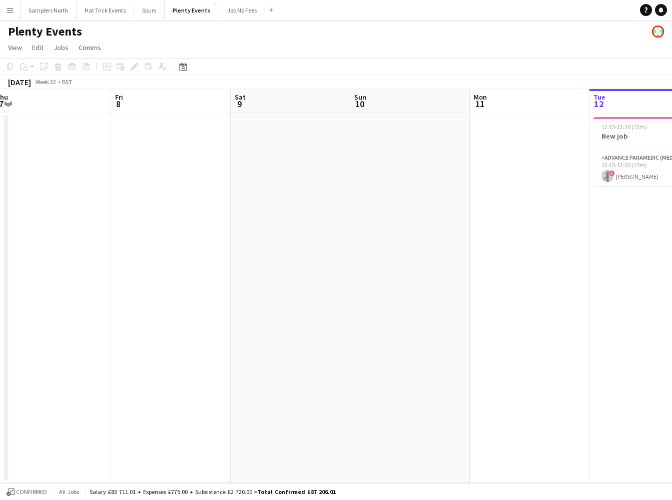
drag, startPoint x: 392, startPoint y: 281, endPoint x: 528, endPoint y: 250, distance: 139.9
click at [591, 274] on app-calendar-viewport "Tue 5 Wed 6 Thu 7 Fri 8 Sat 9 Sun 10 Mon 11 Tue 12 1/1 1 Job Wed 13 1/1 1 Job T…" at bounding box center [336, 286] width 672 height 394
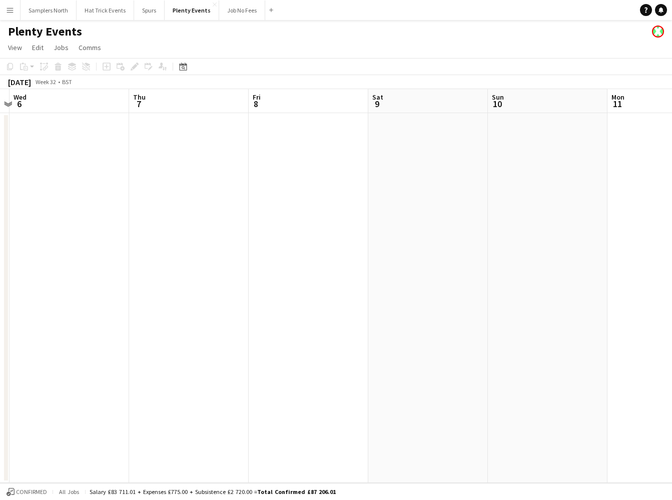
click at [14, 12] on app-icon "Menu" at bounding box center [10, 10] width 8 height 8
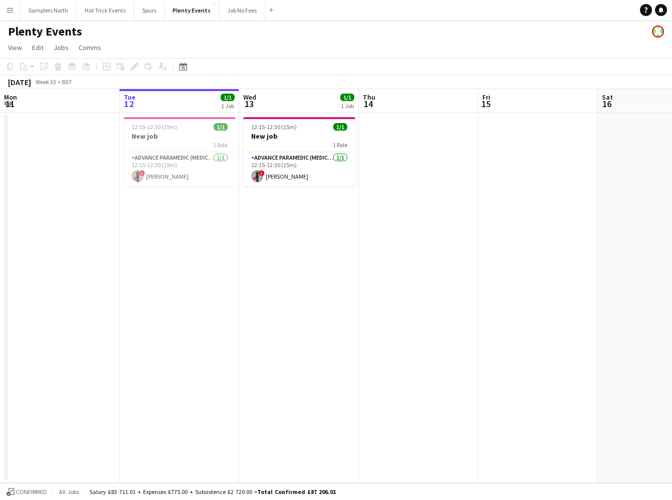
click at [9, 10] on app-icon "Menu" at bounding box center [10, 10] width 8 height 8
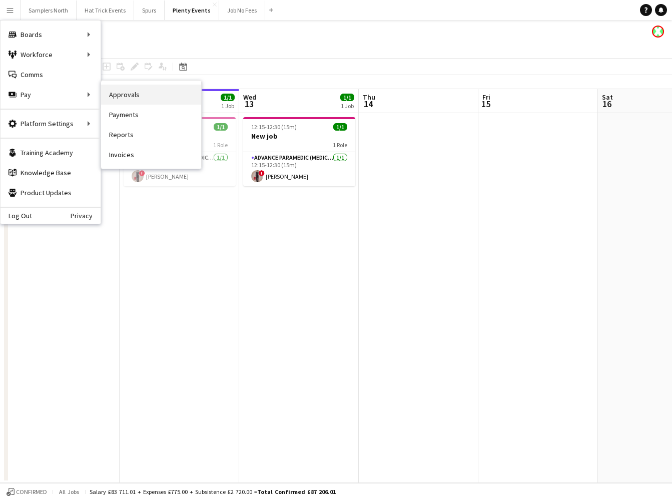
click at [122, 97] on link "Approvals" at bounding box center [151, 95] width 100 height 20
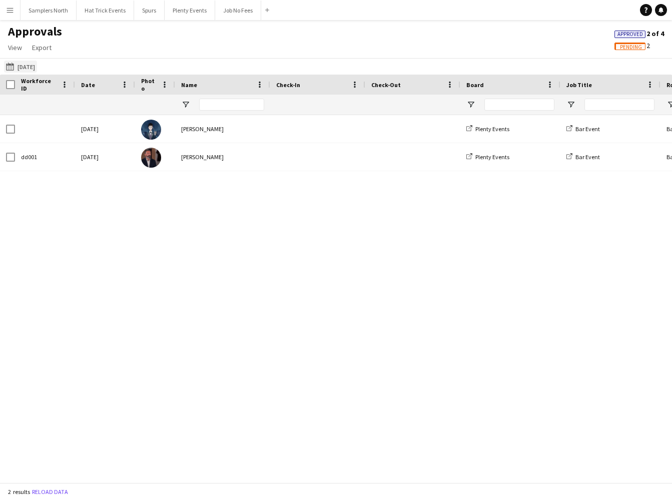
click at [35, 69] on button "[DATE] [DATE]" at bounding box center [20, 67] width 33 height 12
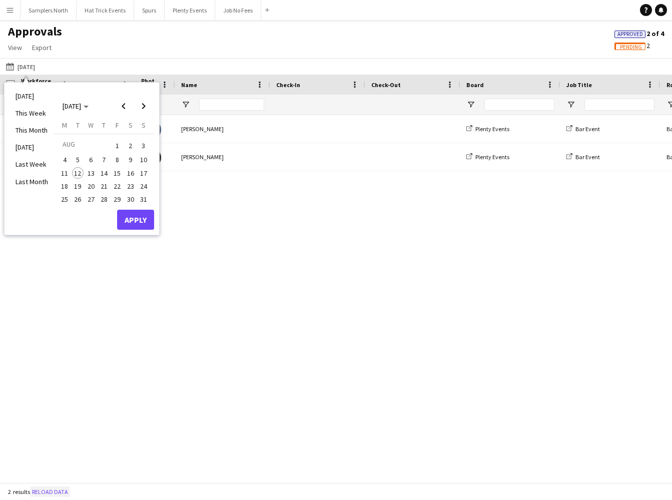
click at [59, 492] on button "Reload data" at bounding box center [50, 491] width 40 height 11
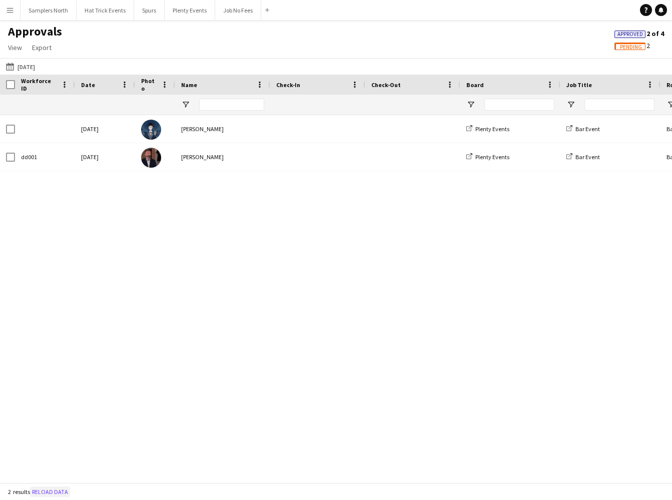
click at [59, 492] on button "Reload data" at bounding box center [50, 491] width 40 height 11
click at [189, 106] on span "Open Filter Menu" at bounding box center [185, 104] width 9 height 9
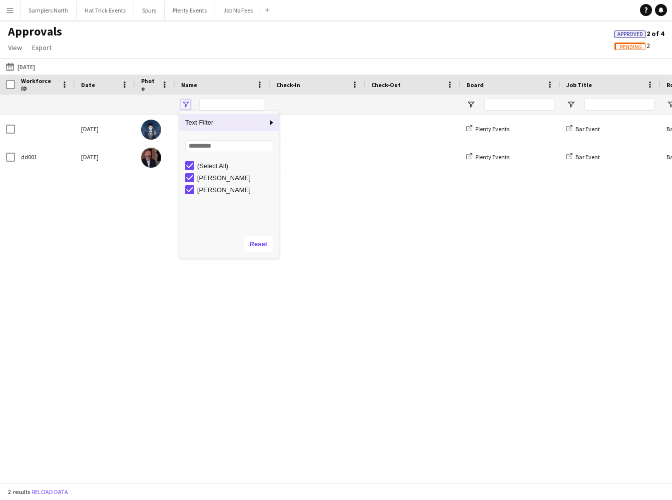
click at [189, 106] on span "Open Filter Menu" at bounding box center [185, 104] width 9 height 9
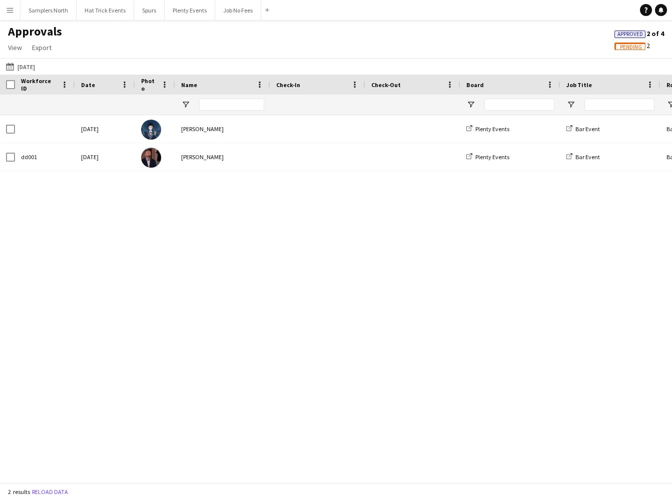
click at [351, 245] on div "[DATE] [PERSON_NAME] Plenty Events Bar Event Bar Staff dd001 [DATE] [PERSON_NAM…" at bounding box center [336, 295] width 672 height 360
click at [625, 48] on span "Pending" at bounding box center [631, 47] width 22 height 7
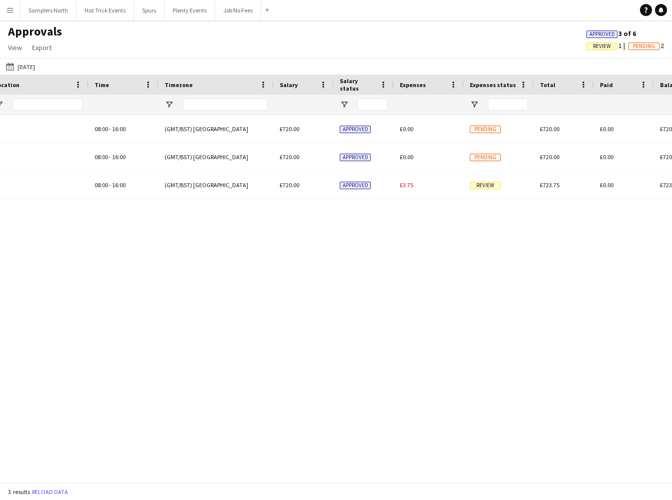
click at [597, 47] on span "Review" at bounding box center [602, 46] width 18 height 7
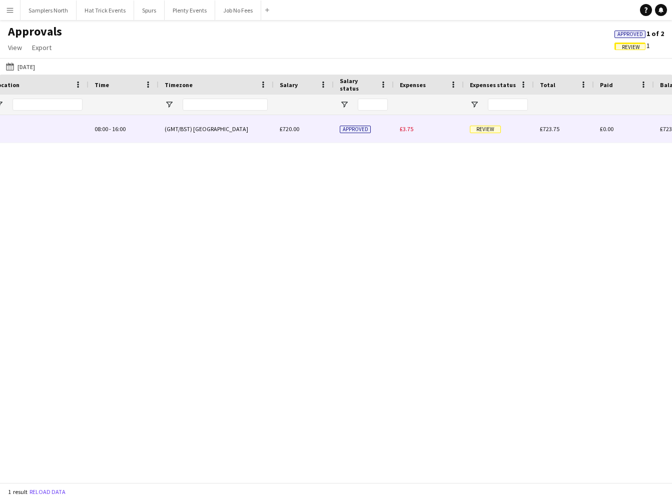
click at [267, 124] on div "(GMT/BST) [GEOGRAPHIC_DATA]" at bounding box center [216, 129] width 115 height 28
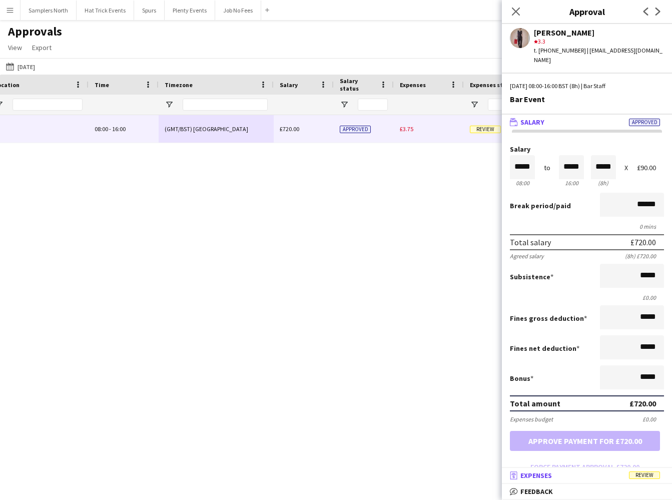
click at [594, 477] on mat-panel-title "receipt Expenses Review" at bounding box center [585, 475] width 166 height 9
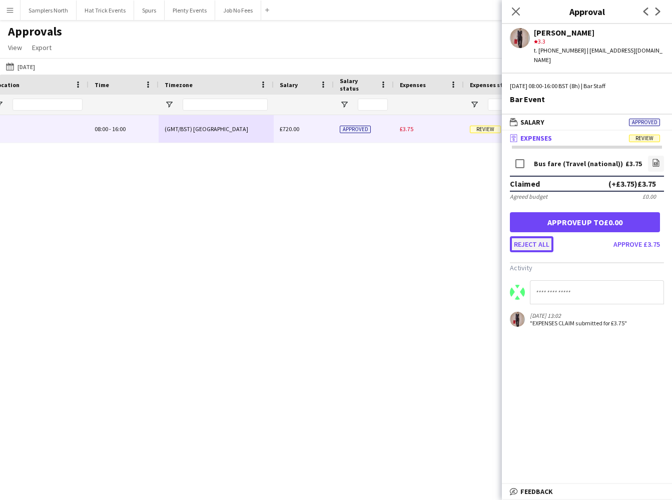
click at [541, 236] on button "Reject all" at bounding box center [532, 244] width 44 height 16
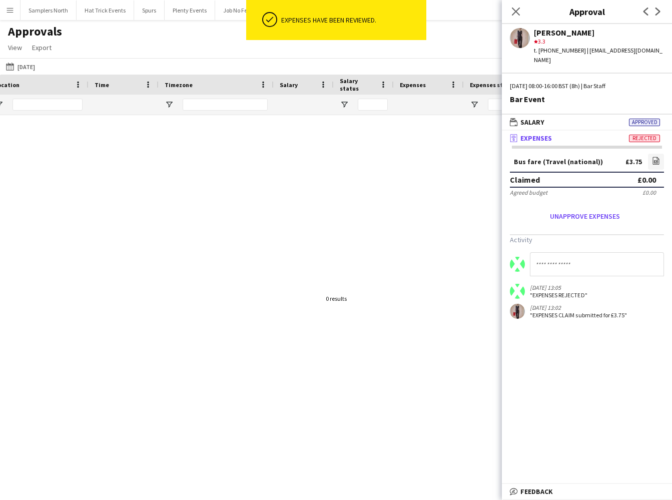
click at [546, 256] on input at bounding box center [597, 264] width 134 height 24
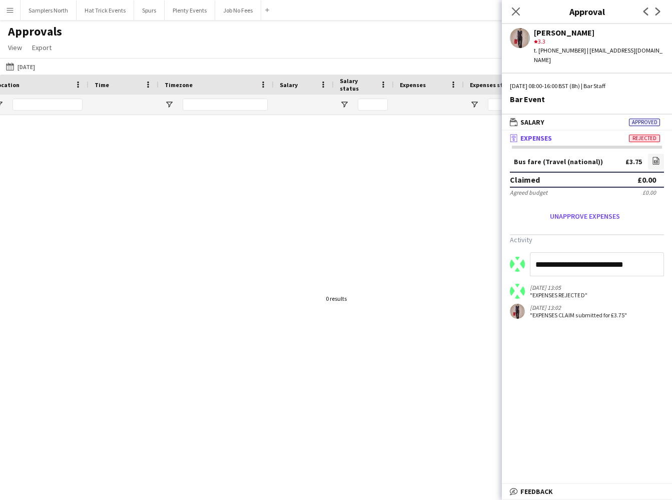
type input "**********"
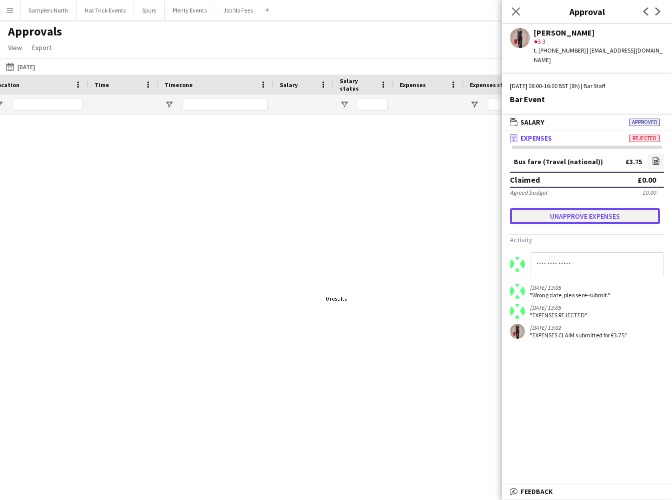
click at [583, 208] on button "Unapprove expenses" at bounding box center [585, 216] width 150 height 16
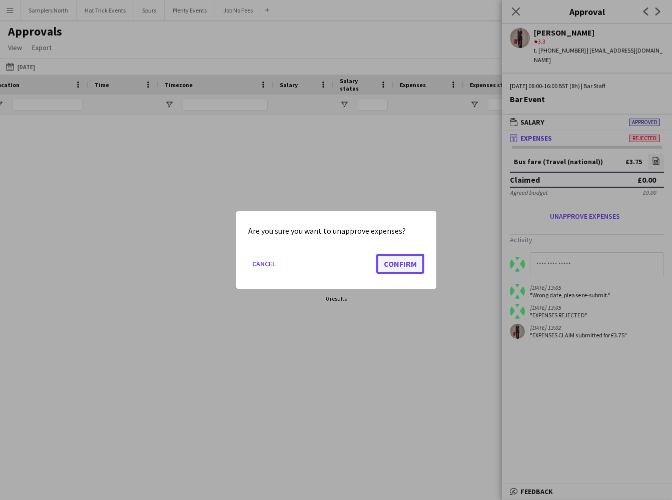
click at [410, 263] on button "Confirm" at bounding box center [400, 264] width 48 height 20
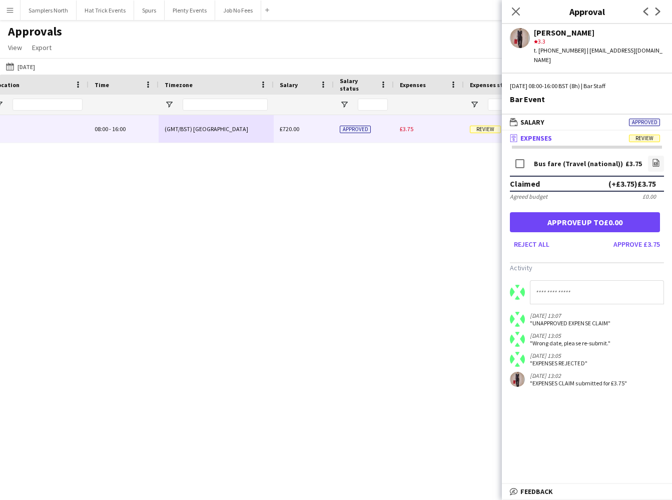
click at [635, 135] on span "Review" at bounding box center [644, 139] width 31 height 8
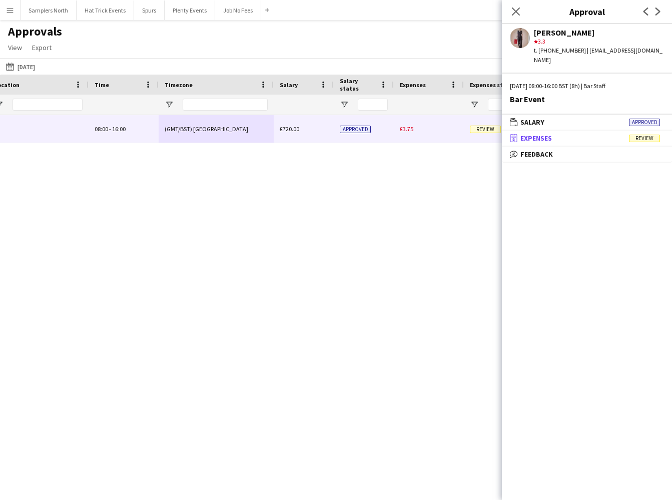
click at [635, 135] on span "Review" at bounding box center [644, 139] width 31 height 8
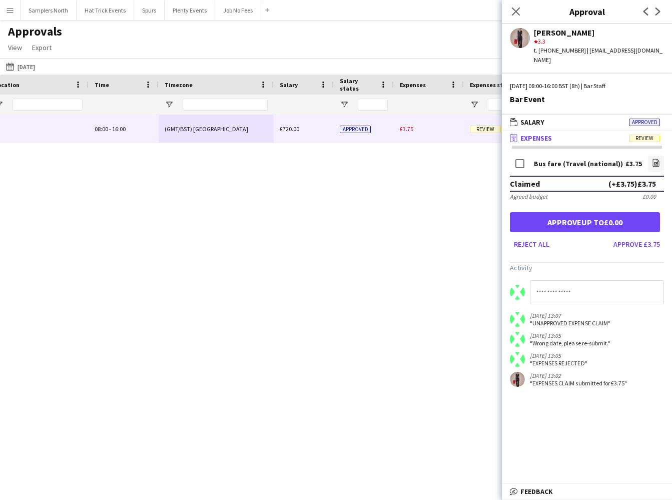
click at [564, 283] on input at bounding box center [597, 292] width 134 height 24
type input "**********"
